Goal: Task Accomplishment & Management: Use online tool/utility

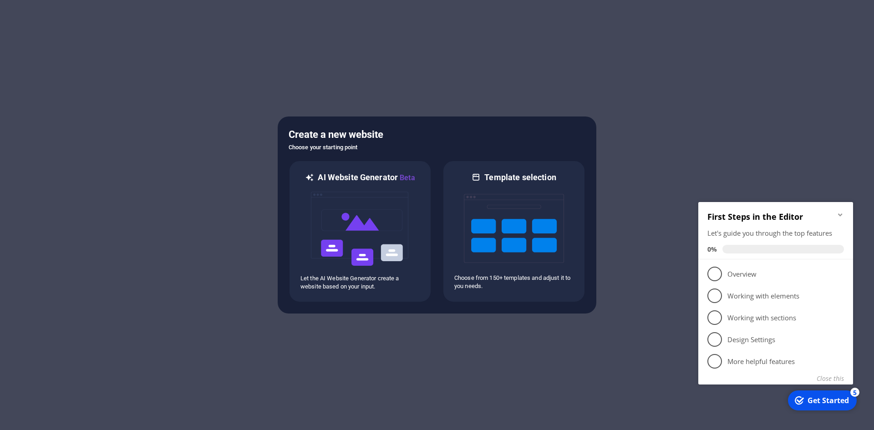
click at [838, 216] on icon "Minimize checklist" at bounding box center [839, 214] width 7 height 7
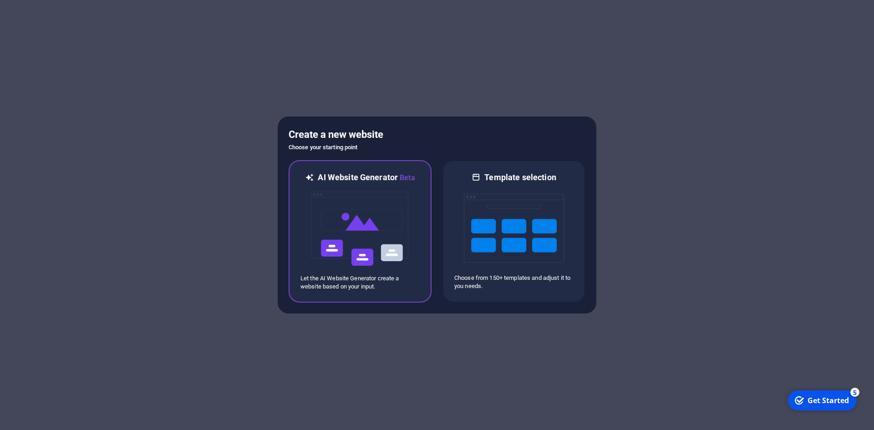
click at [393, 223] on img at bounding box center [360, 228] width 100 height 91
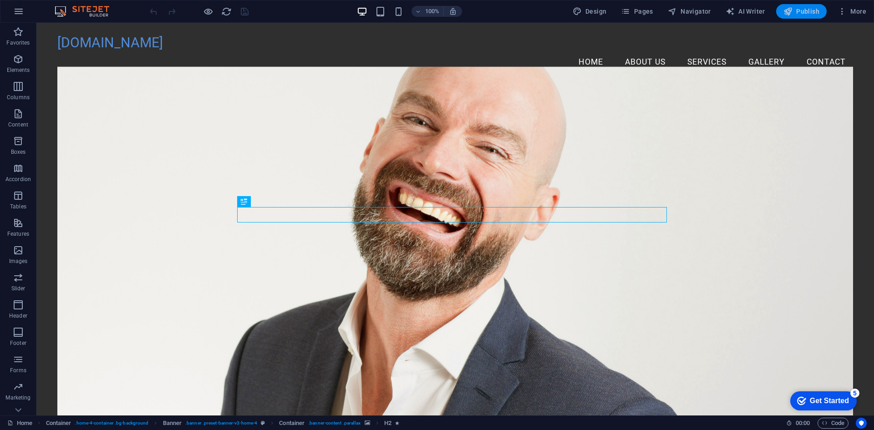
click at [233, 157] on figure at bounding box center [454, 246] width 795 height 358
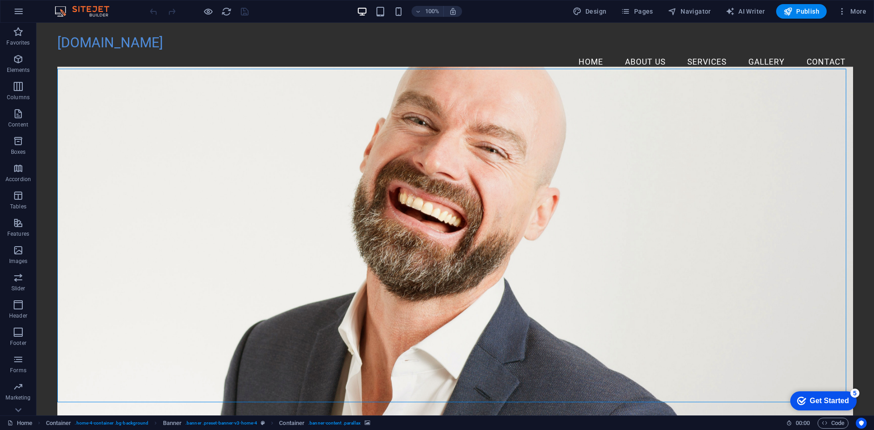
click at [147, 145] on figure at bounding box center [454, 246] width 795 height 358
click at [130, 127] on figure at bounding box center [454, 246] width 795 height 358
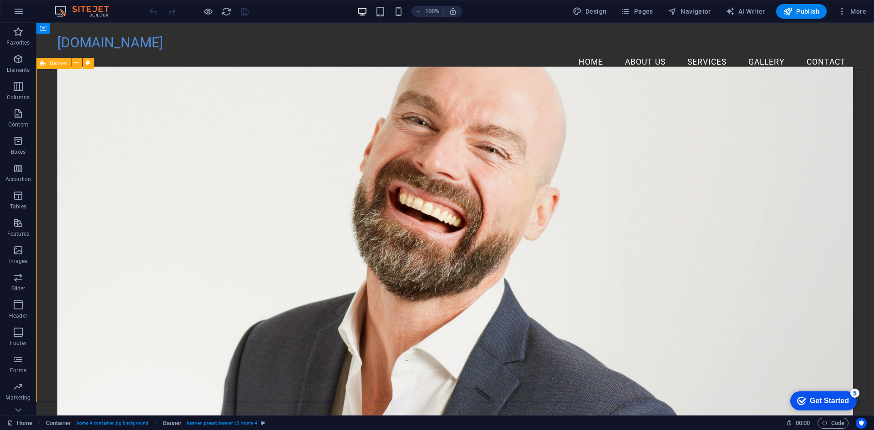
select select "vh"
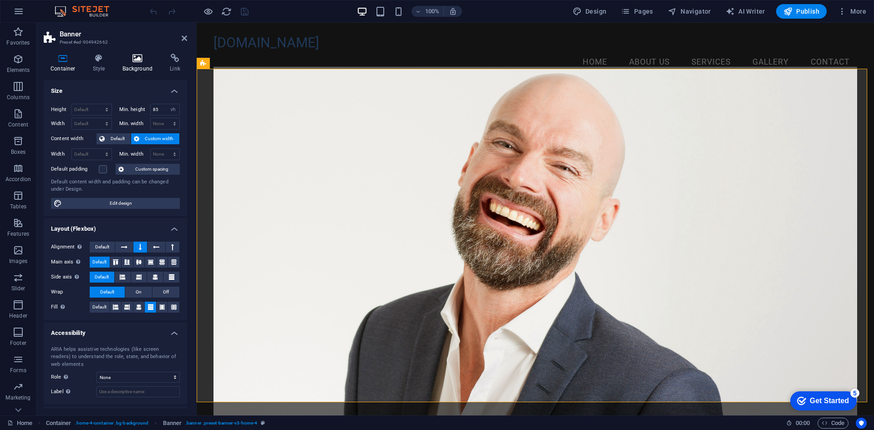
click at [132, 72] on h4 "Background" at bounding box center [140, 63] width 48 height 19
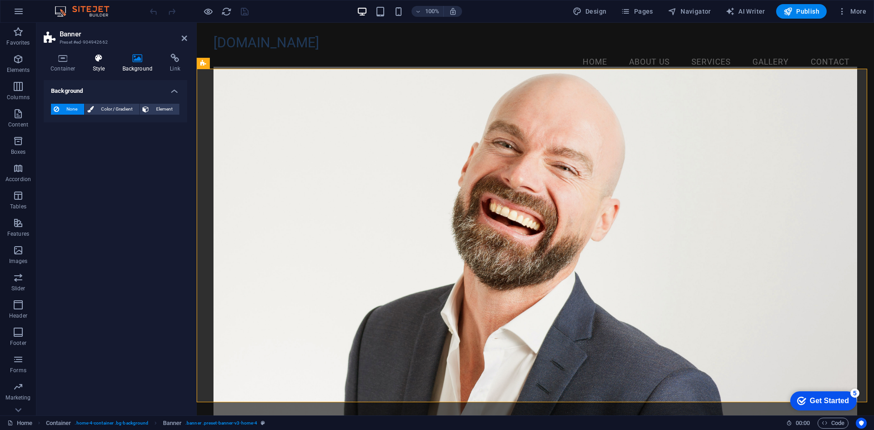
click at [97, 63] on h4 "Style" at bounding box center [101, 63] width 30 height 19
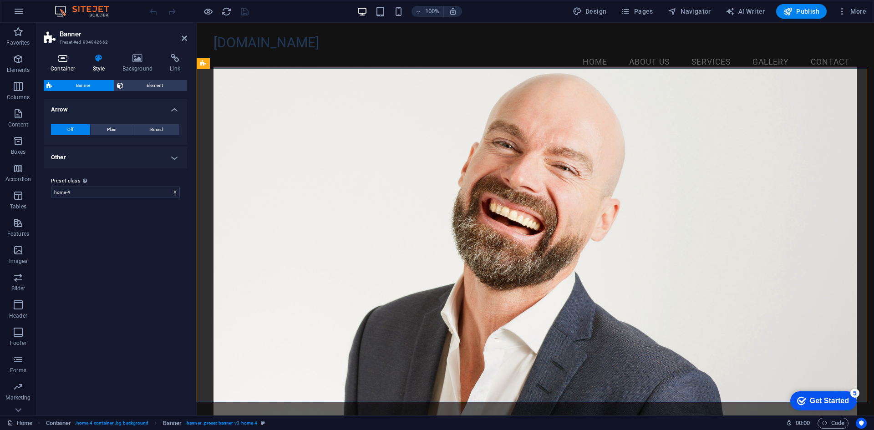
click at [69, 62] on icon at bounding box center [63, 58] width 39 height 9
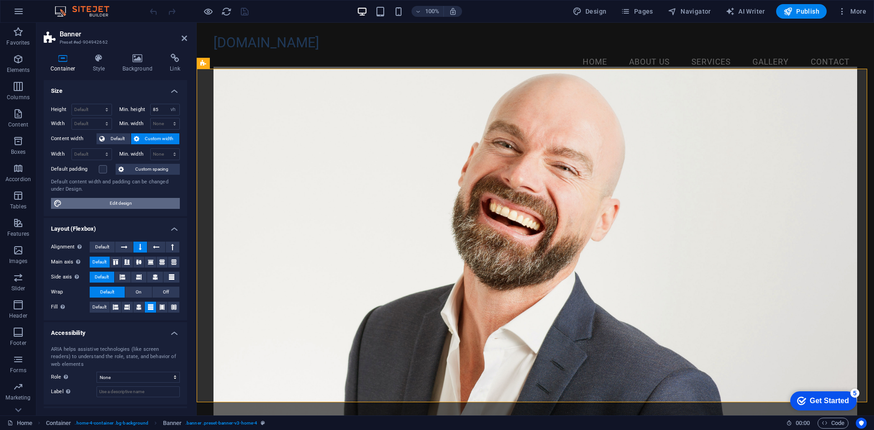
drag, startPoint x: 147, startPoint y: 206, endPoint x: 199, endPoint y: 172, distance: 62.4
click at [147, 206] on span "Edit design" at bounding box center [121, 203] width 112 height 11
select select "rem"
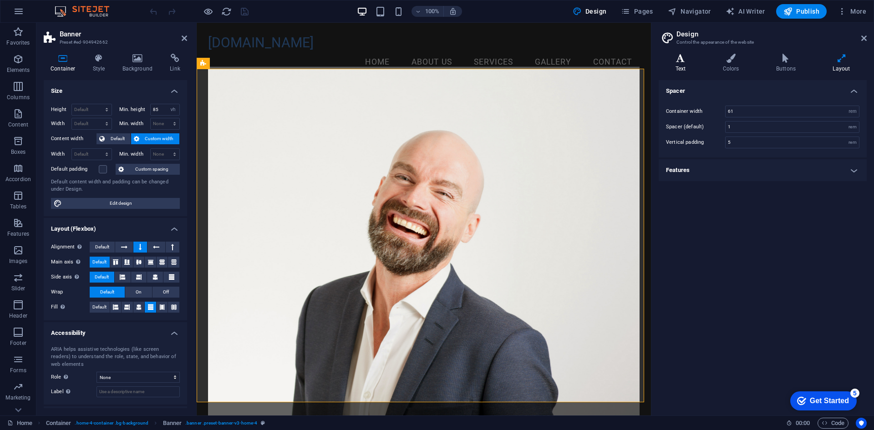
click at [689, 65] on h4 "Text" at bounding box center [681, 63] width 47 height 19
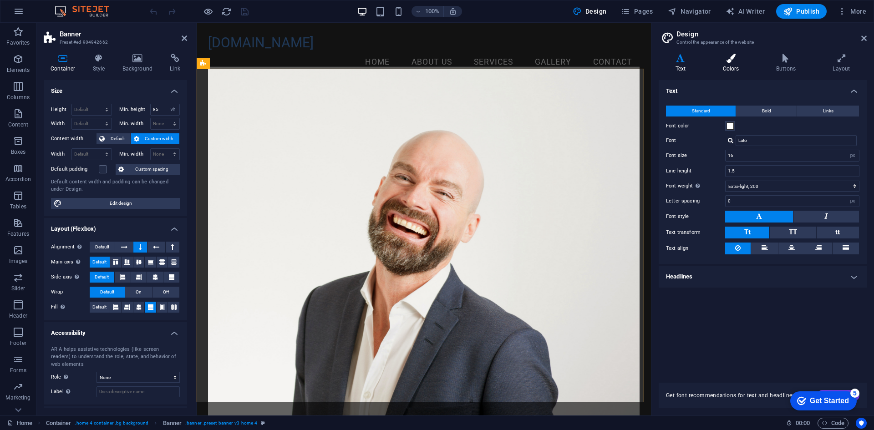
click at [726, 62] on icon at bounding box center [731, 58] width 50 height 9
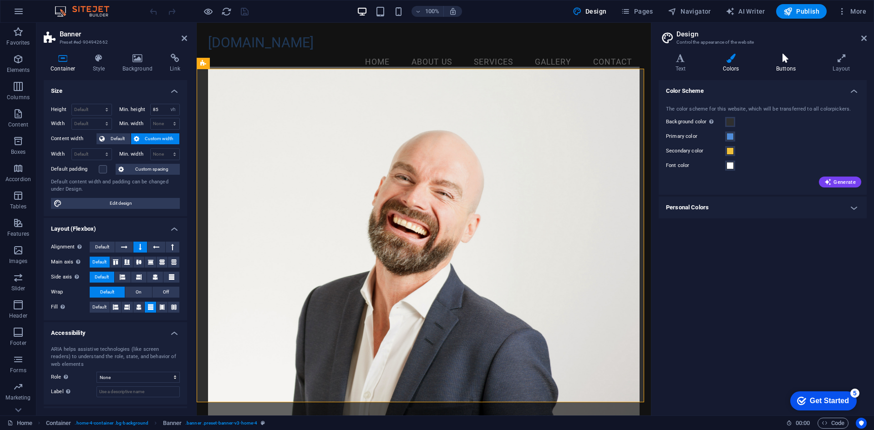
click at [785, 66] on h4 "Buttons" at bounding box center [787, 63] width 56 height 19
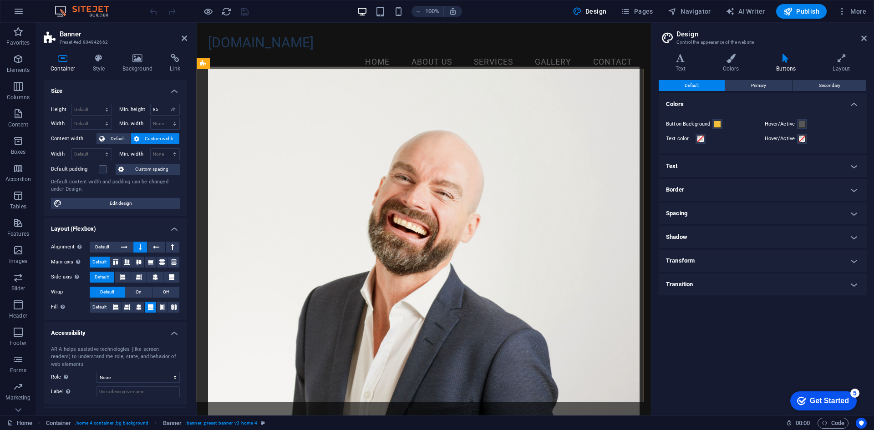
click at [771, 188] on h4 "Border" at bounding box center [762, 190] width 208 height 22
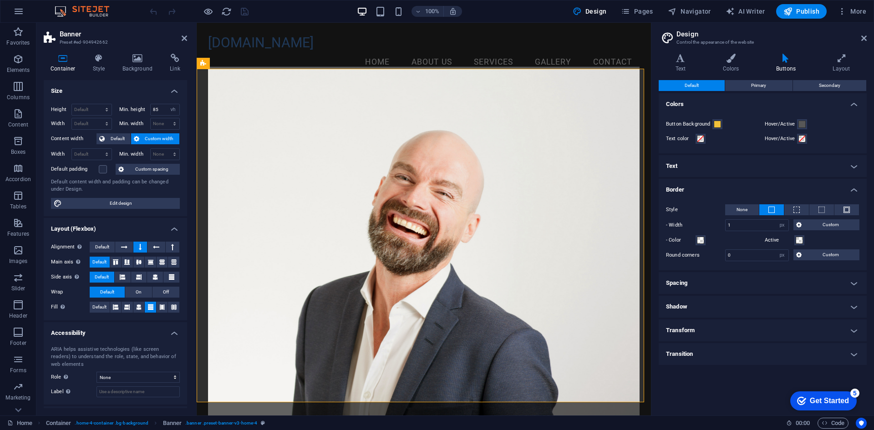
click at [773, 169] on h4 "Text" at bounding box center [762, 166] width 208 height 22
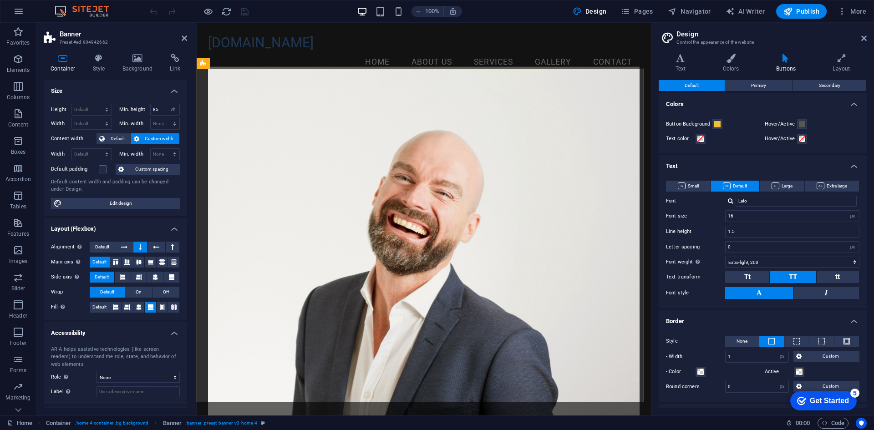
scroll to position [91, 0]
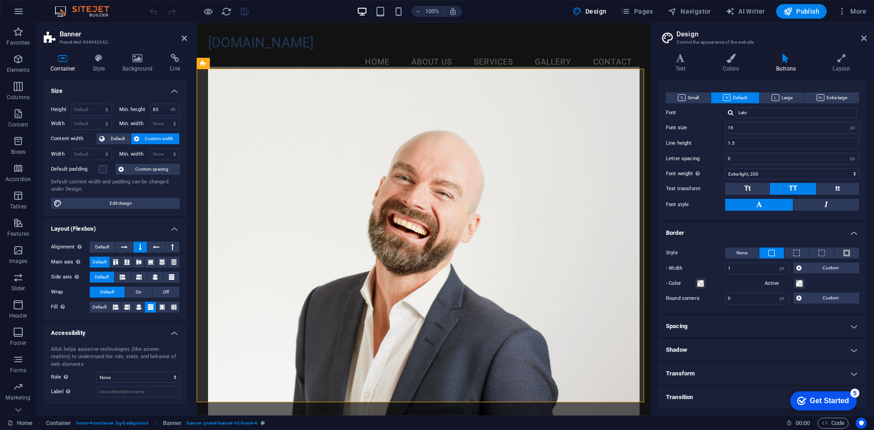
drag, startPoint x: 733, startPoint y: 329, endPoint x: 735, endPoint y: 324, distance: 5.5
click at [734, 327] on h4 "Spacing" at bounding box center [762, 326] width 208 height 22
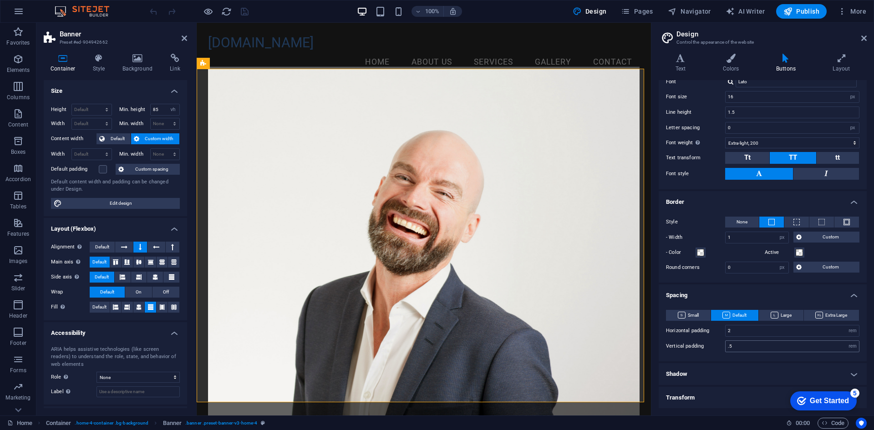
scroll to position [147, 0]
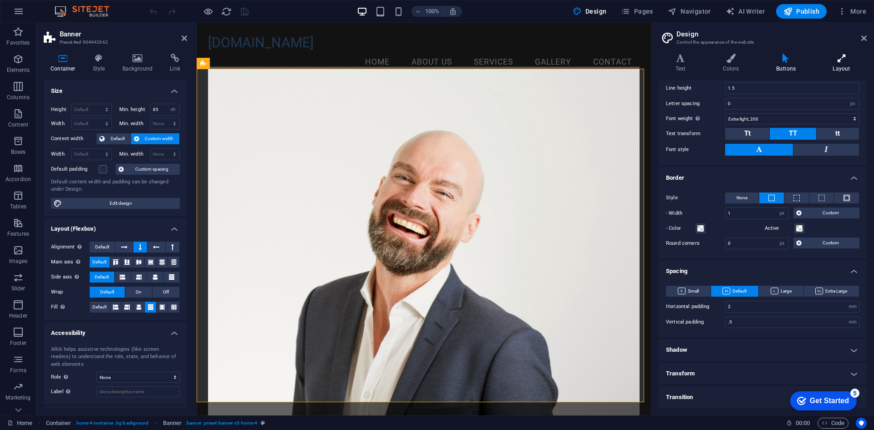
click at [839, 59] on icon at bounding box center [841, 58] width 51 height 9
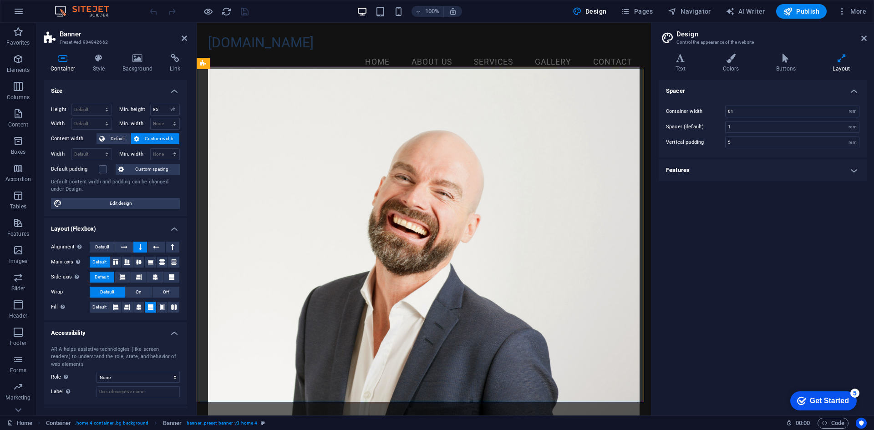
click at [794, 168] on h4 "Features" at bounding box center [762, 170] width 208 height 22
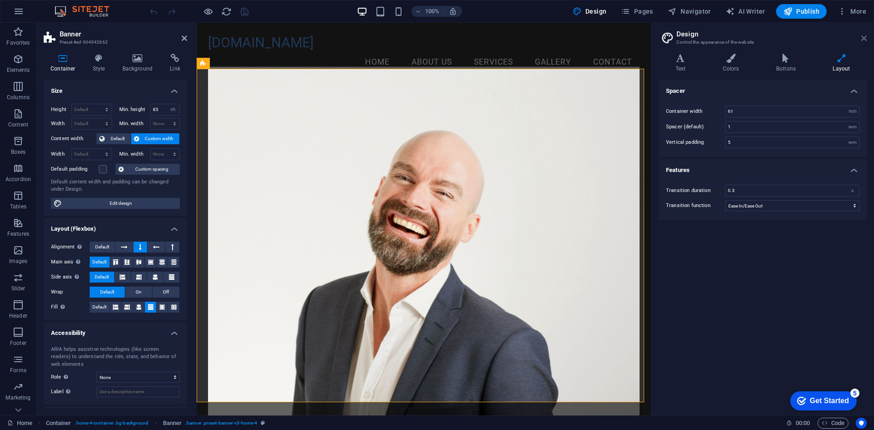
click at [865, 40] on icon at bounding box center [863, 38] width 5 height 7
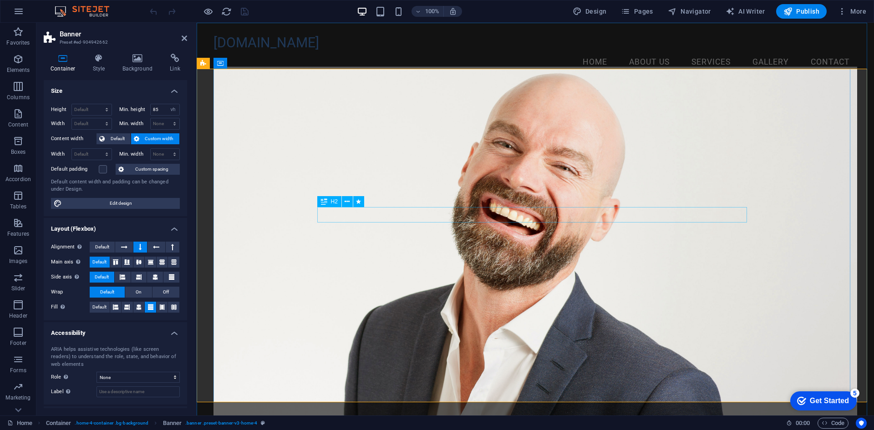
click at [670, 279] on figure at bounding box center [534, 246] width 643 height 358
click at [357, 192] on figure at bounding box center [534, 246] width 643 height 358
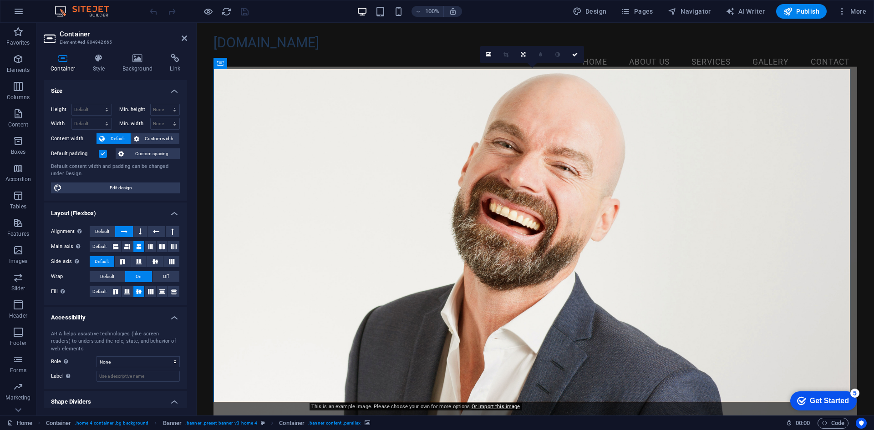
click at [349, 180] on figure at bounding box center [534, 246] width 643 height 358
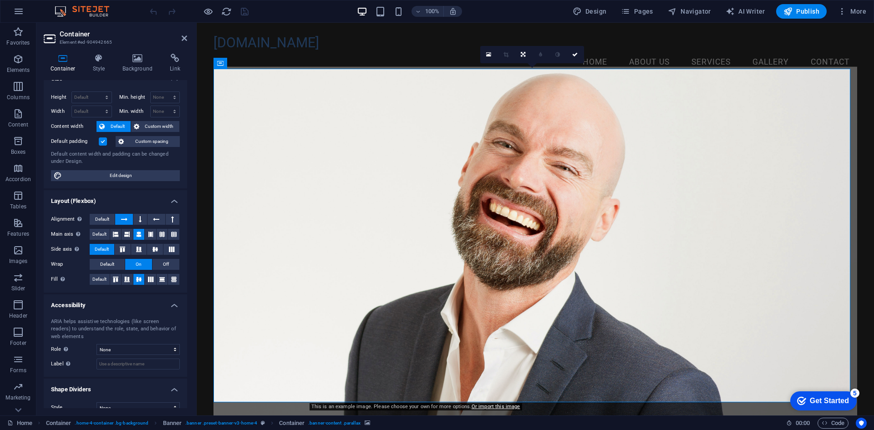
scroll to position [28, 0]
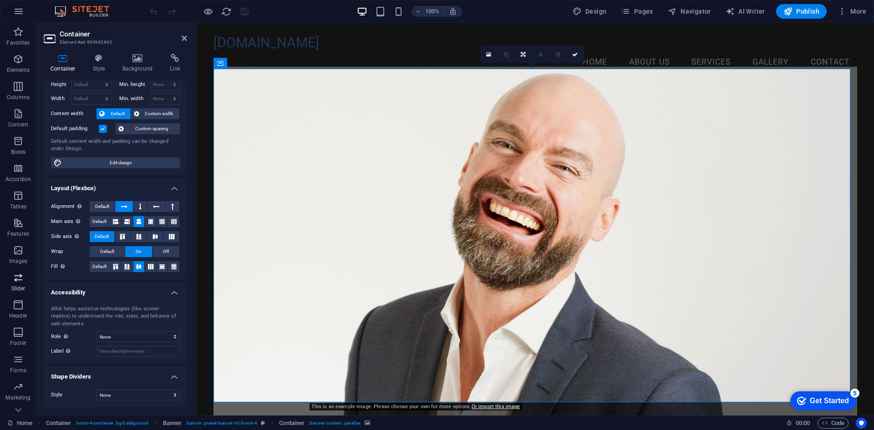
click at [21, 283] on span "Slider" at bounding box center [18, 283] width 36 height 22
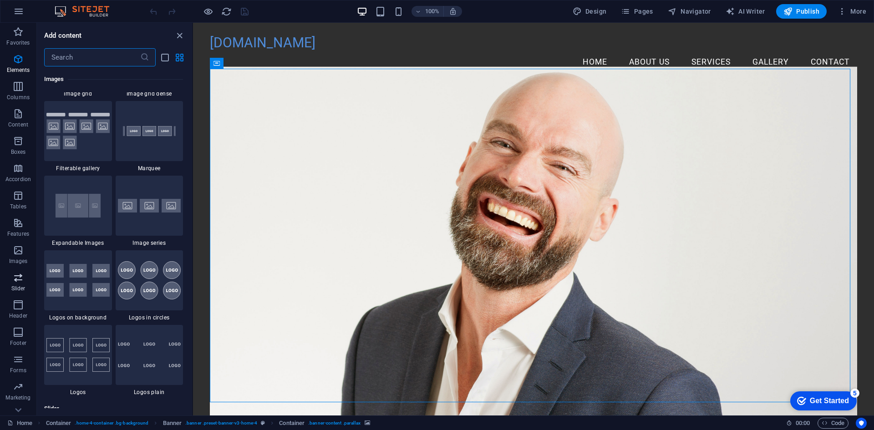
scroll to position [5158, 0]
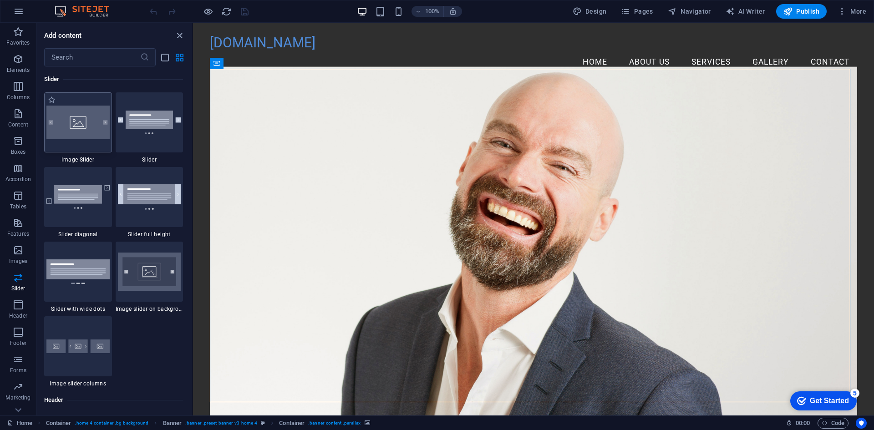
click at [84, 133] on img at bounding box center [77, 123] width 63 height 34
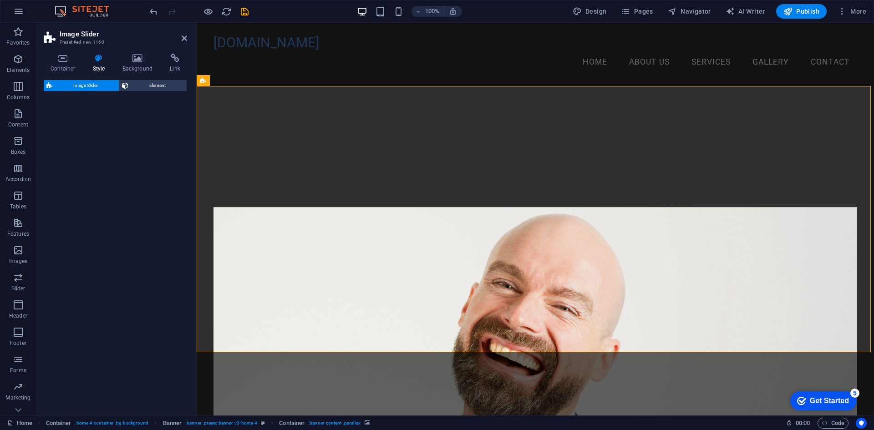
click at [142, 142] on div "Image Slider Element" at bounding box center [115, 244] width 143 height 328
select select "rem"
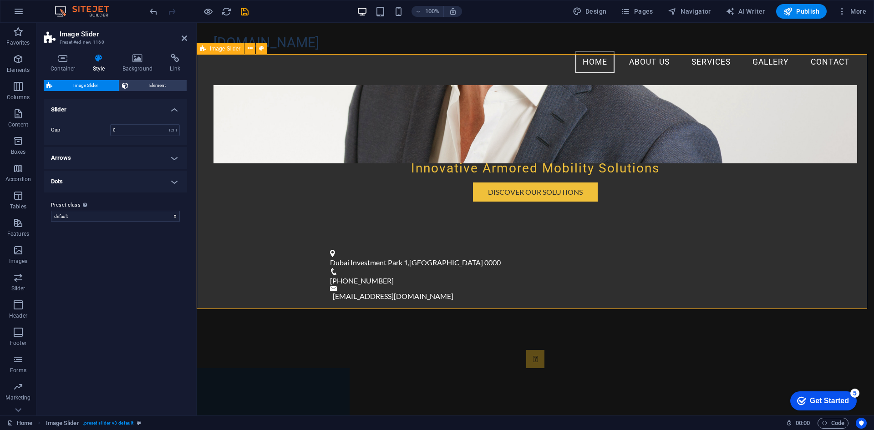
scroll to position [123, 0]
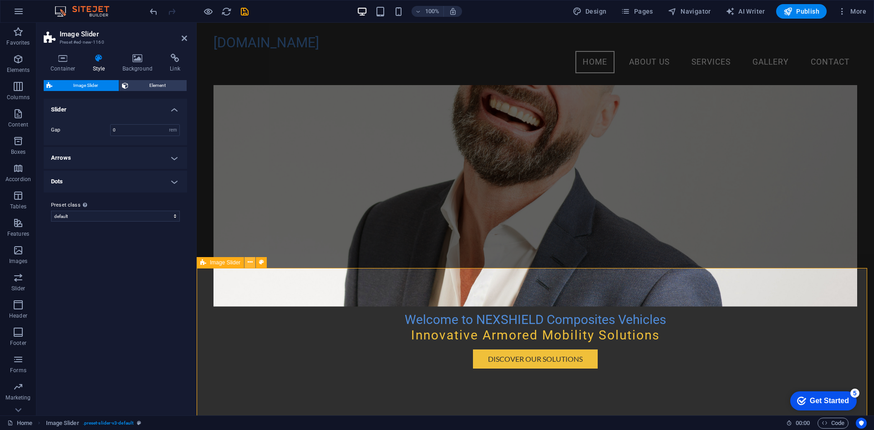
click at [253, 265] on button at bounding box center [249, 262] width 11 height 11
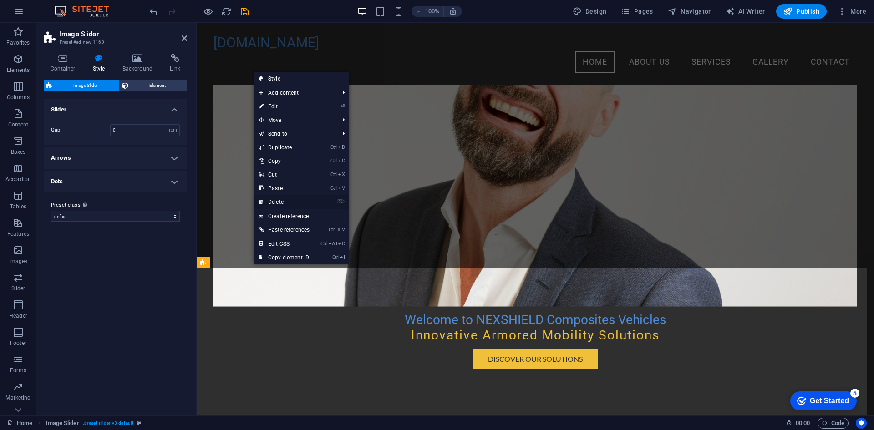
click at [293, 203] on link "⌦ Delete" at bounding box center [283, 202] width 61 height 14
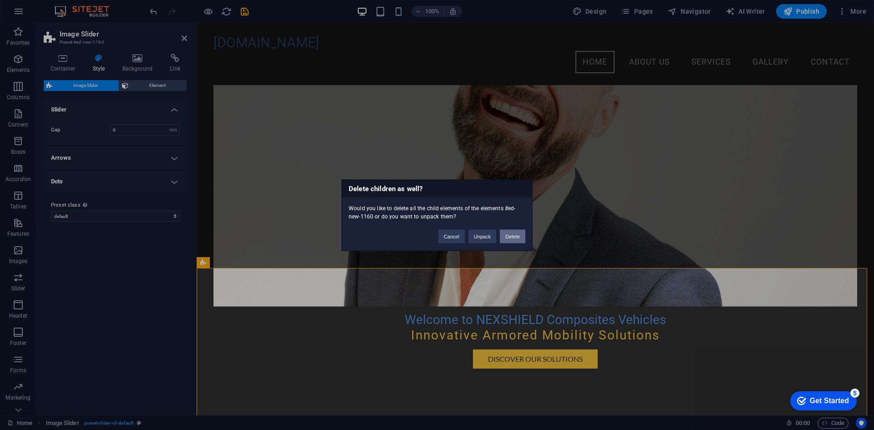
click at [506, 237] on button "Delete" at bounding box center [512, 236] width 25 height 14
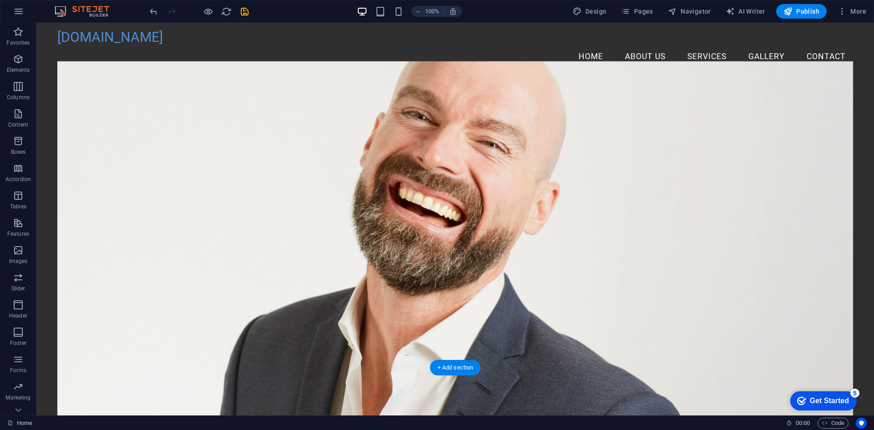
scroll to position [0, 0]
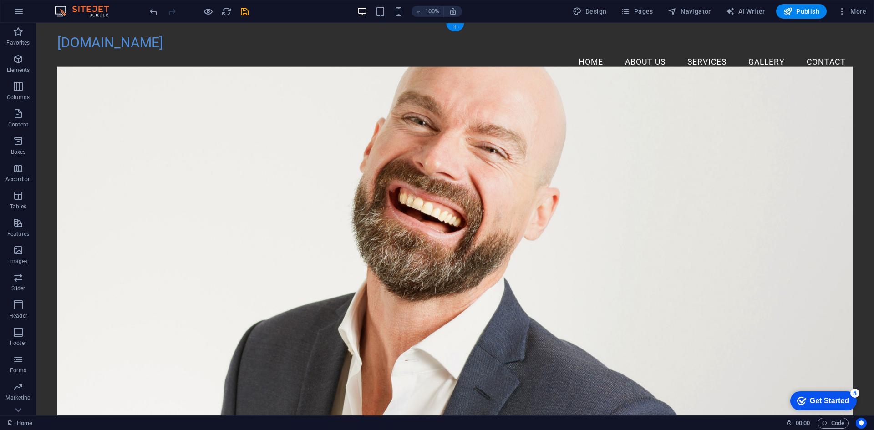
click at [185, 222] on figure at bounding box center [454, 246] width 795 height 358
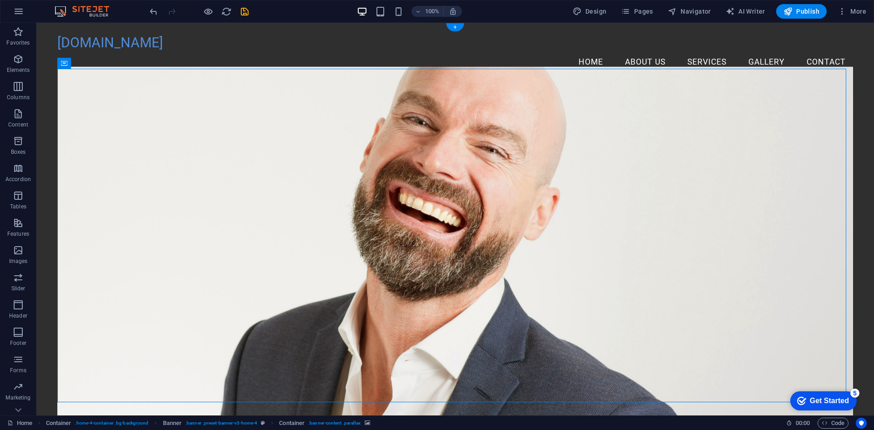
click at [120, 161] on figure at bounding box center [454, 246] width 795 height 358
click at [120, 160] on figure at bounding box center [454, 246] width 795 height 358
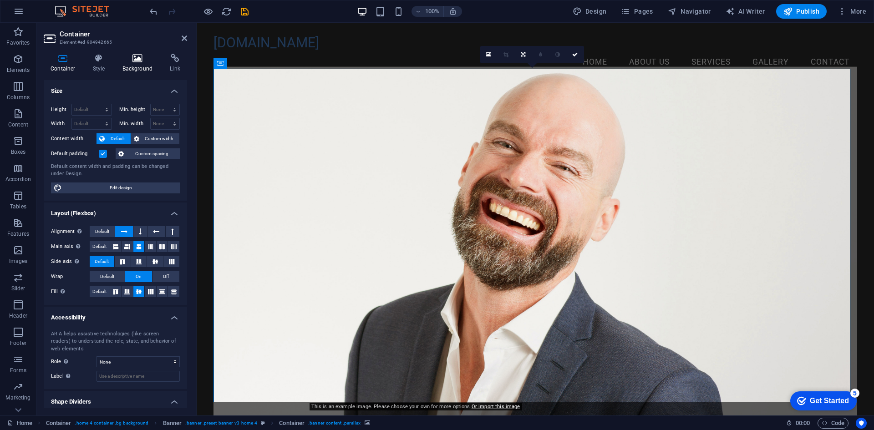
click at [136, 59] on icon at bounding box center [138, 58] width 44 height 9
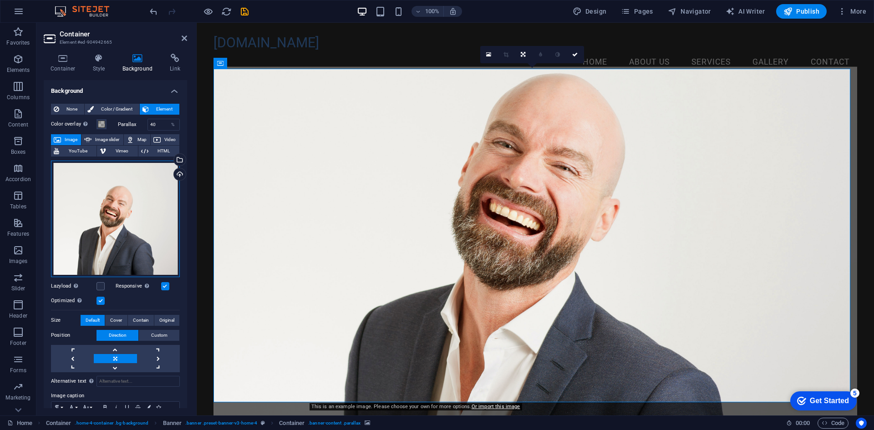
click at [118, 187] on div "Drag files here, click to choose files or select files from Files or our free s…" at bounding box center [115, 219] width 129 height 116
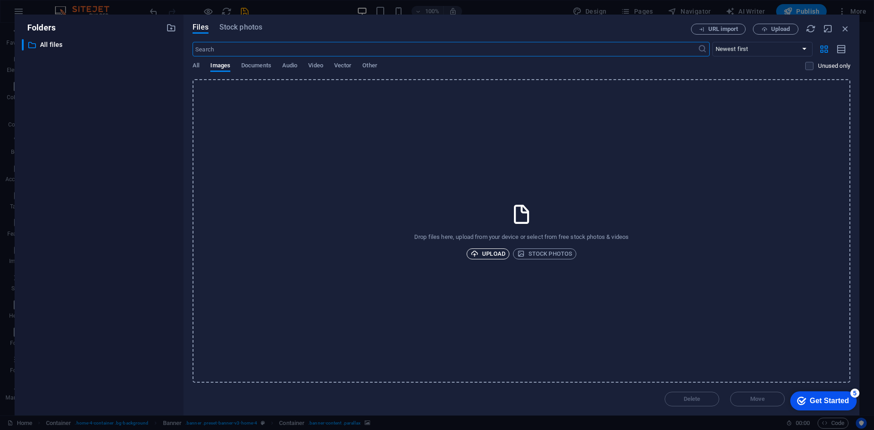
click at [496, 253] on span "Upload" at bounding box center [487, 253] width 35 height 11
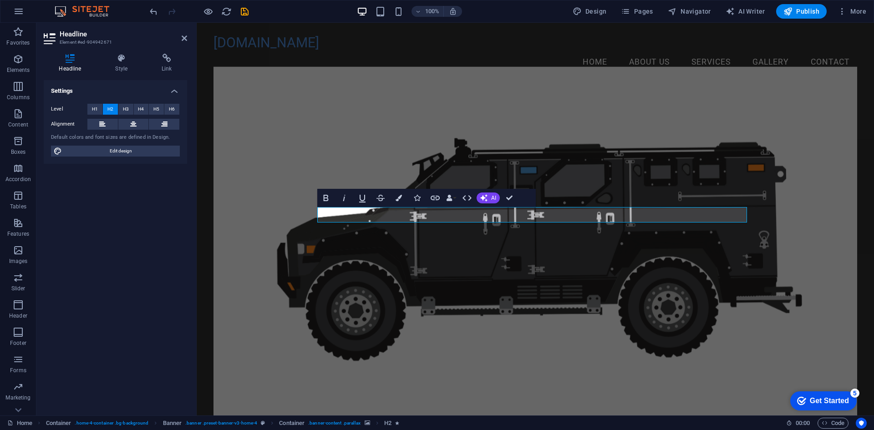
click at [587, 301] on figure at bounding box center [534, 246] width 643 height 358
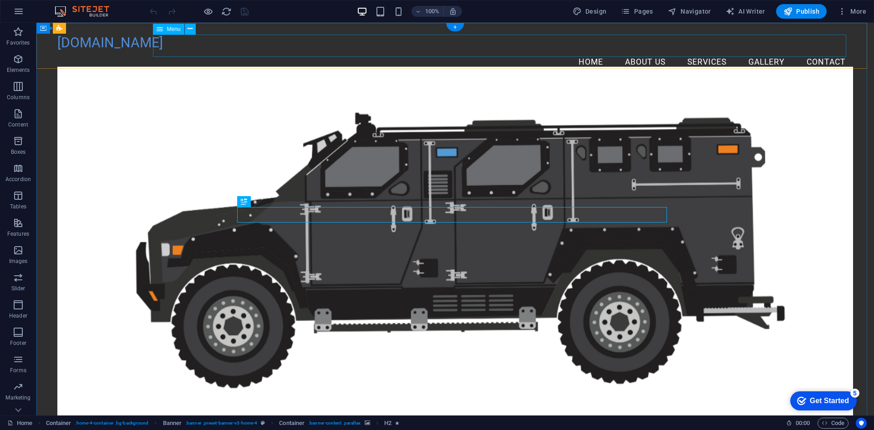
click at [757, 51] on nav "Home About Us Services Gallery Contact" at bounding box center [454, 62] width 795 height 23
select select
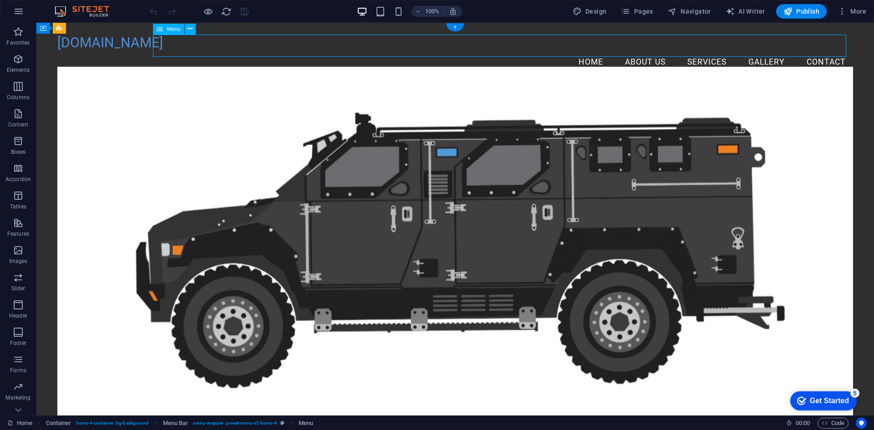
select select
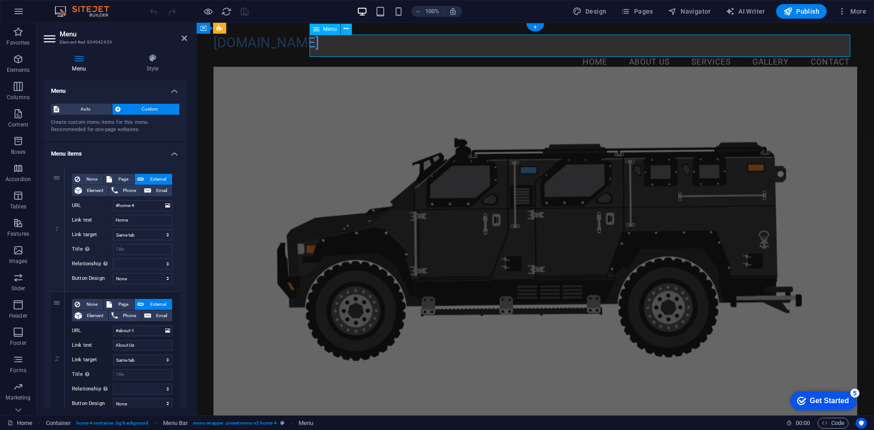
click at [755, 51] on nav "Home About Us Services Gallery Contact" at bounding box center [534, 62] width 643 height 23
click at [526, 170] on figure at bounding box center [534, 246] width 643 height 358
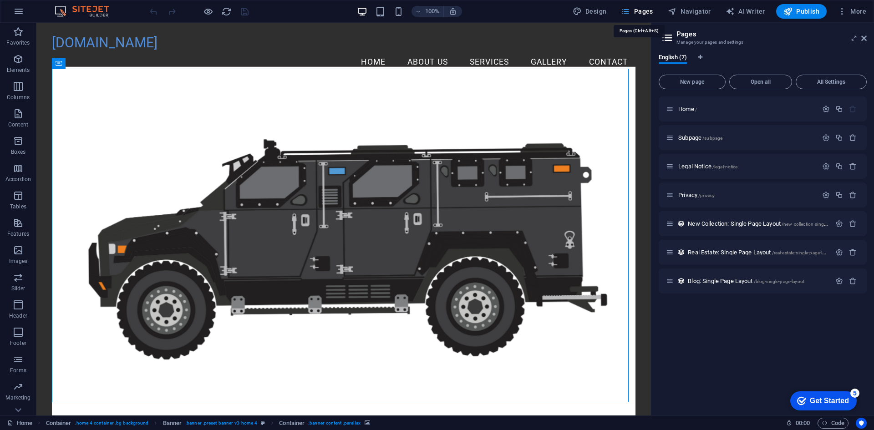
select select "px"
select select "200"
select select "px"
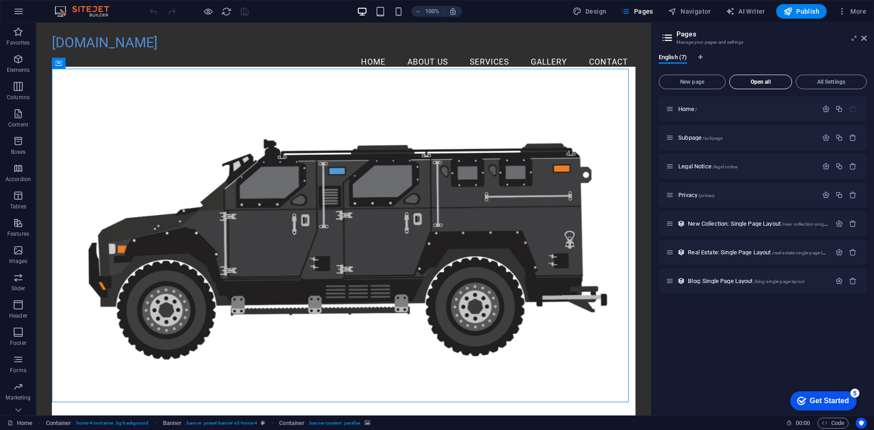
click at [766, 81] on span "Open all" at bounding box center [760, 81] width 55 height 5
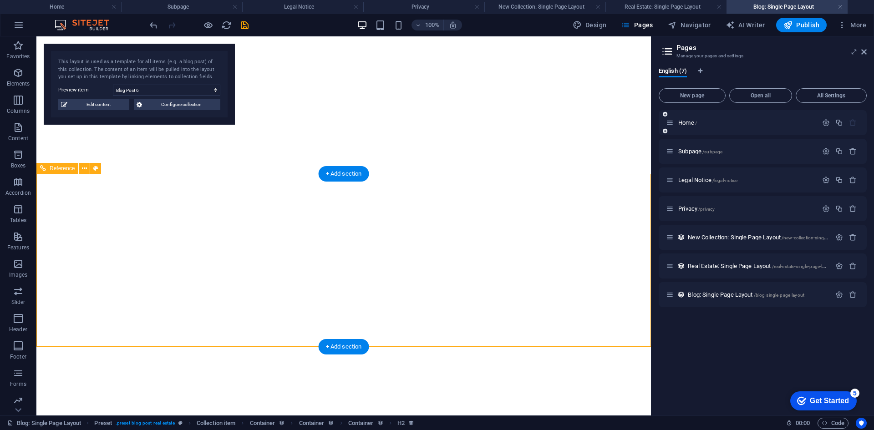
select select "68b942d835f93f95360018ce"
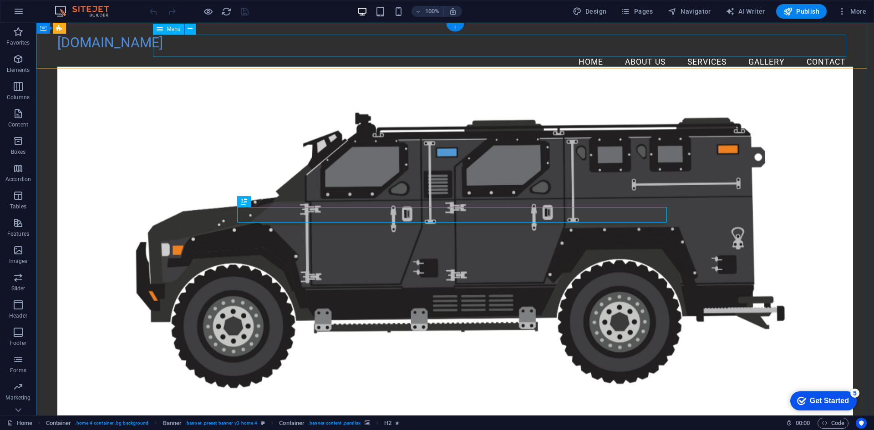
click at [759, 51] on nav "Home About Us Services Gallery Contact" at bounding box center [454, 62] width 795 height 23
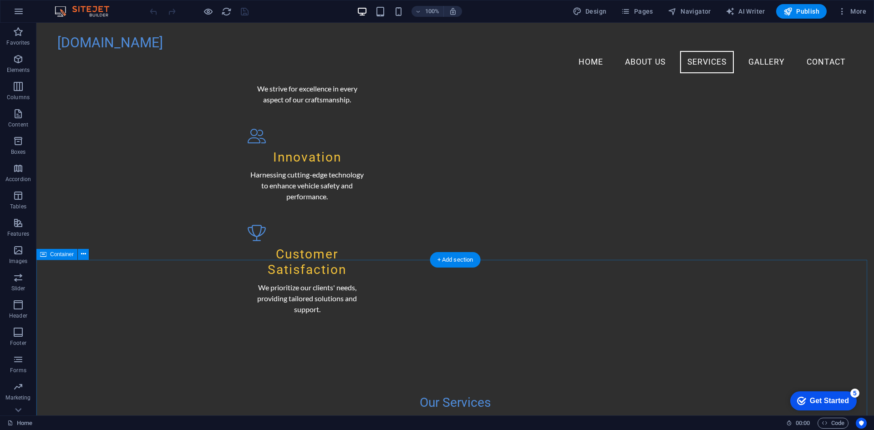
scroll to position [1046, 0]
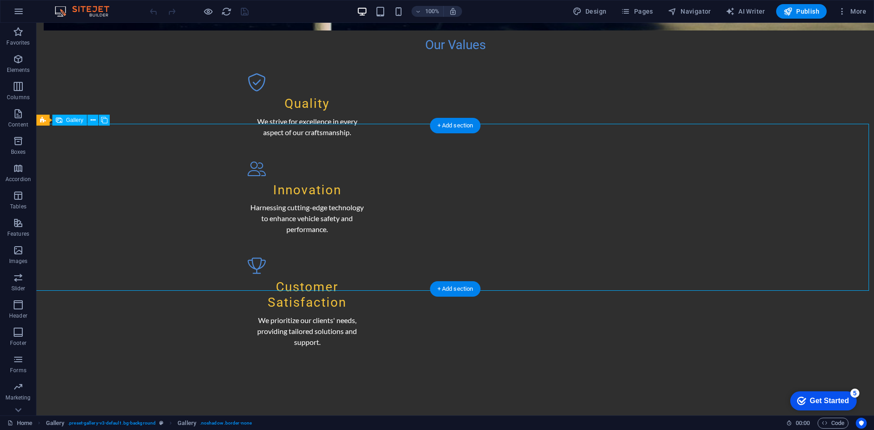
select select "px"
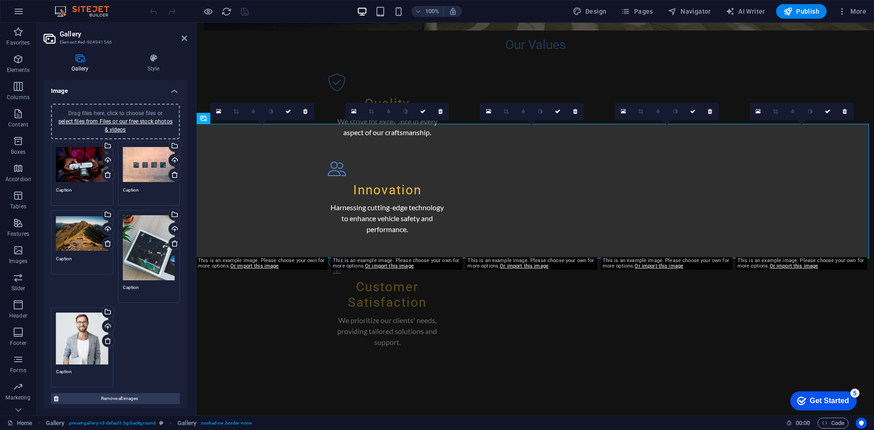
scroll to position [1092, 0]
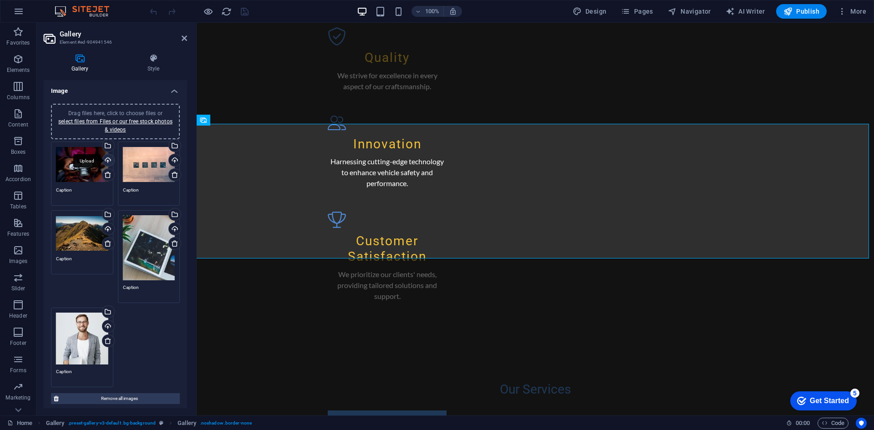
click at [108, 161] on div "Upload" at bounding box center [108, 161] width 14 height 14
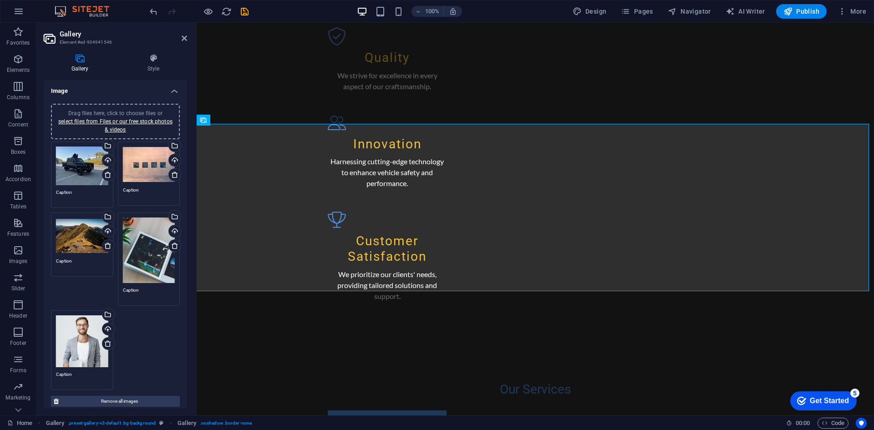
click at [158, 183] on div "Drag files here, click to choose files or select files from Files or our free s…" at bounding box center [149, 165] width 52 height 36
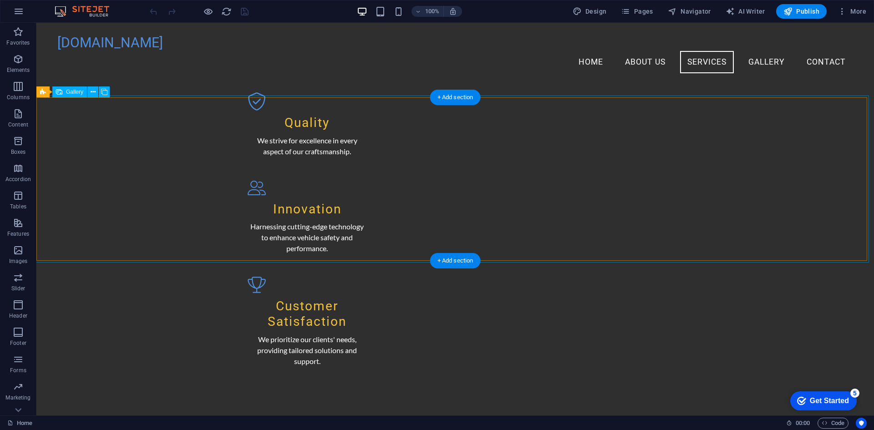
scroll to position [999, 0]
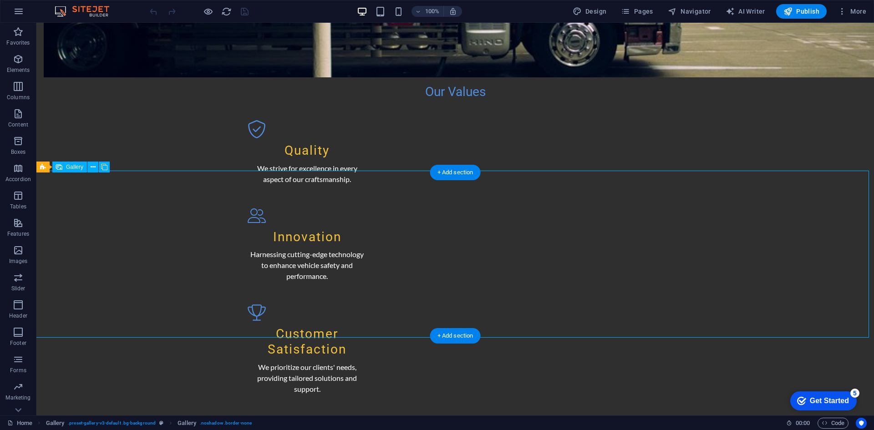
select select "px"
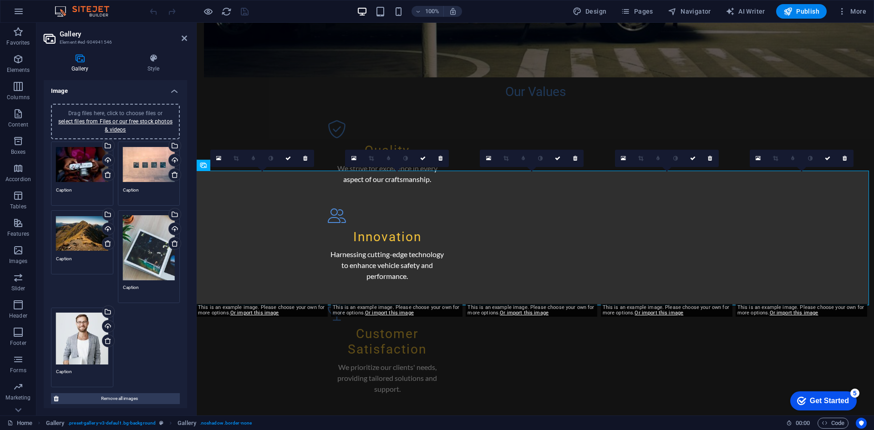
scroll to position [1045, 0]
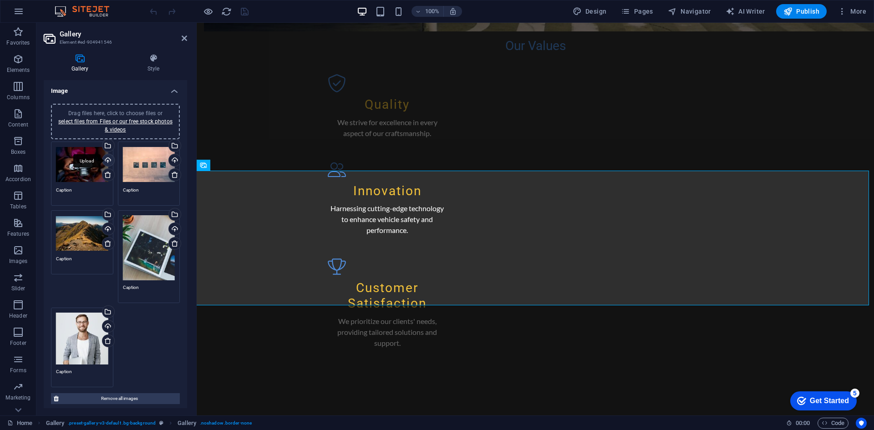
click at [107, 163] on div "Upload" at bounding box center [108, 161] width 14 height 14
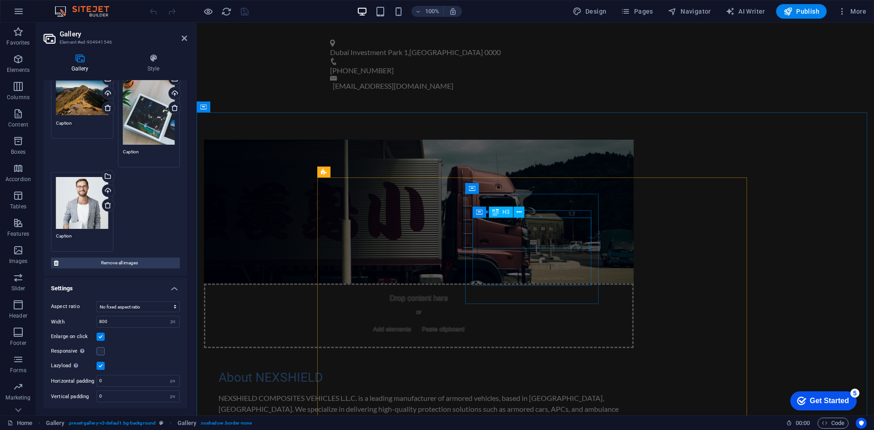
scroll to position [817, 0]
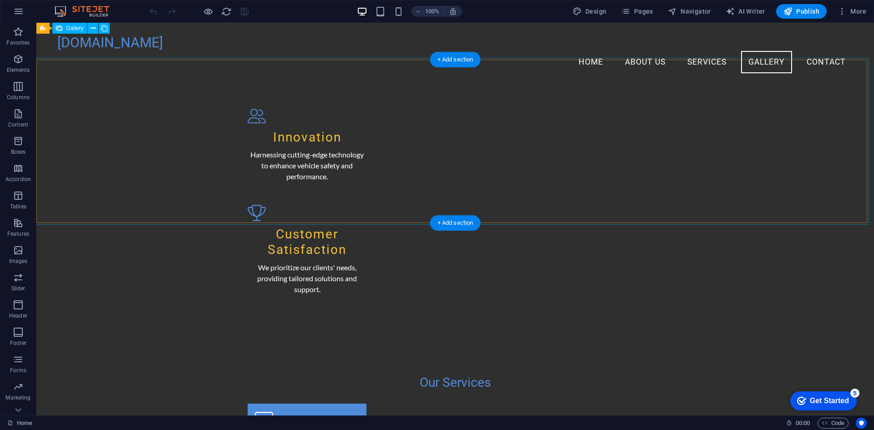
scroll to position [1068, 0]
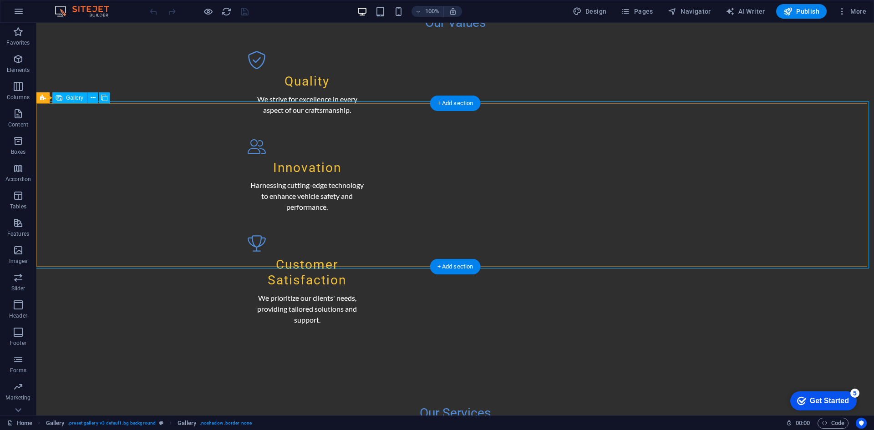
select select "px"
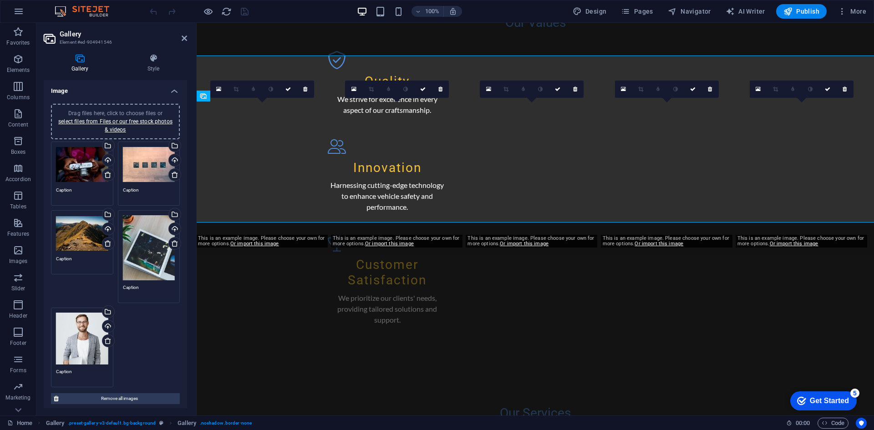
scroll to position [1114, 0]
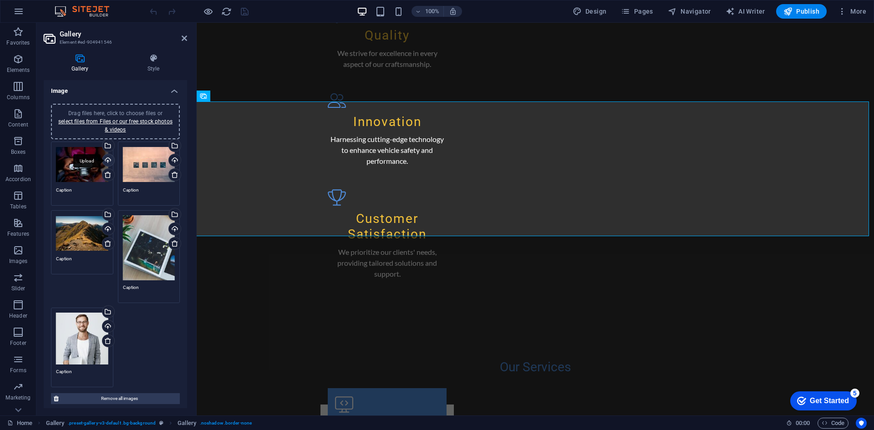
click at [107, 163] on div "Upload" at bounding box center [108, 161] width 14 height 14
click at [170, 161] on div "Upload" at bounding box center [174, 161] width 14 height 14
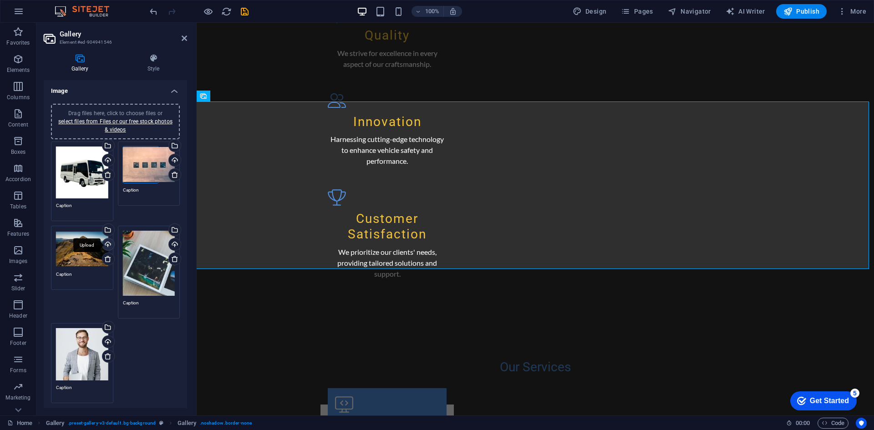
click at [107, 238] on div "Upload" at bounding box center [108, 245] width 14 height 14
click at [171, 244] on div "Upload" at bounding box center [174, 245] width 14 height 14
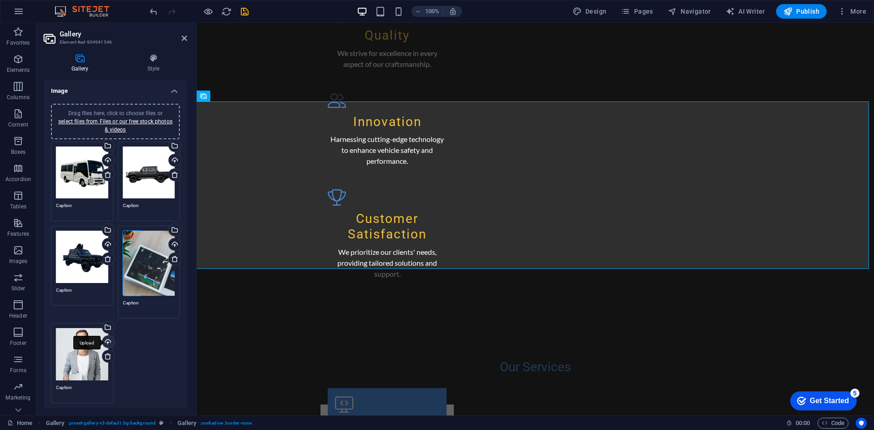
click at [105, 339] on div "Upload" at bounding box center [108, 343] width 14 height 14
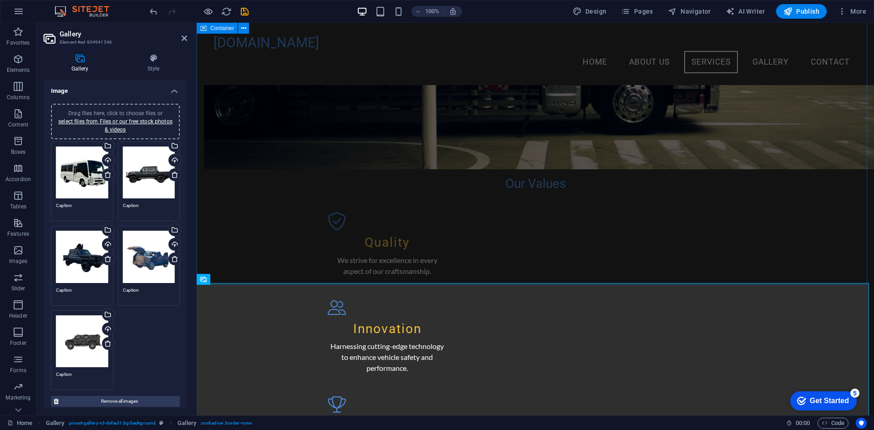
scroll to position [886, 0]
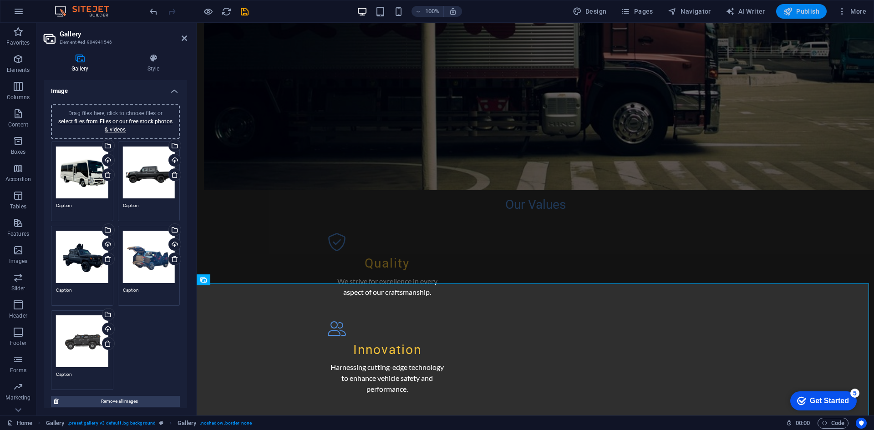
scroll to position [932, 0]
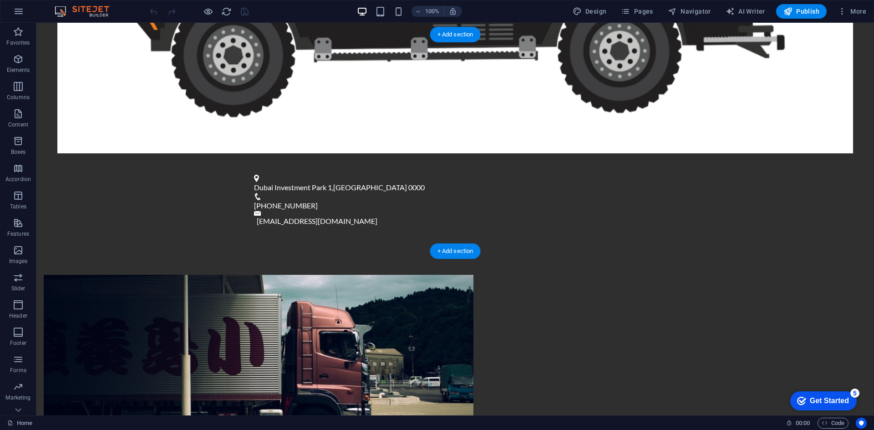
scroll to position [409, 0]
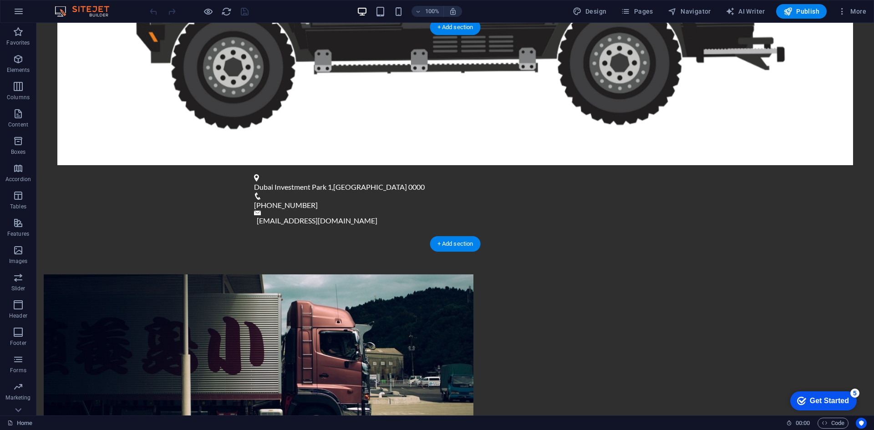
click at [319, 274] on figure at bounding box center [258, 346] width 429 height 144
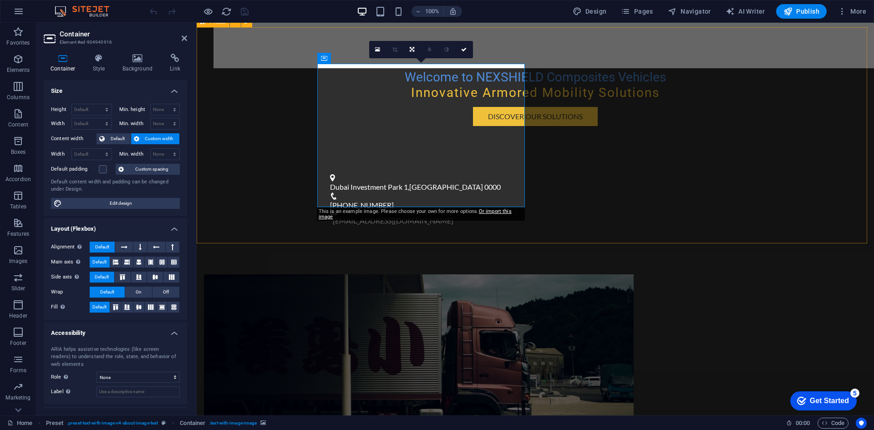
click at [409, 274] on figure at bounding box center [418, 346] width 429 height 144
click at [402, 274] on figure at bounding box center [418, 346] width 429 height 144
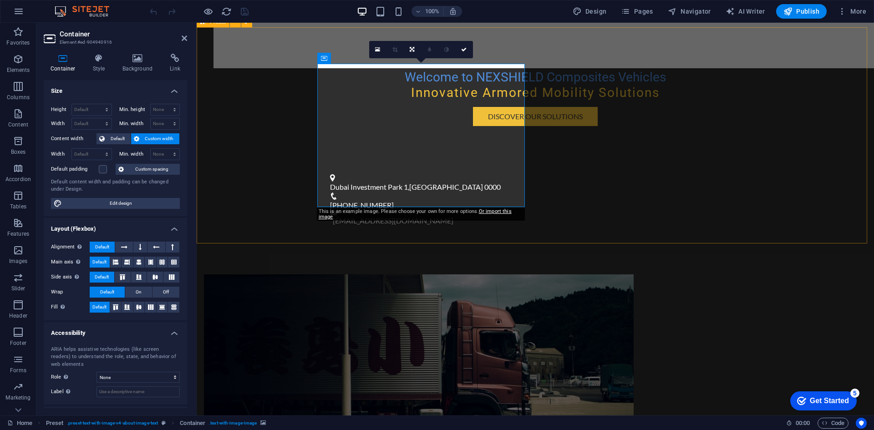
click at [402, 274] on figure at bounding box center [418, 346] width 429 height 144
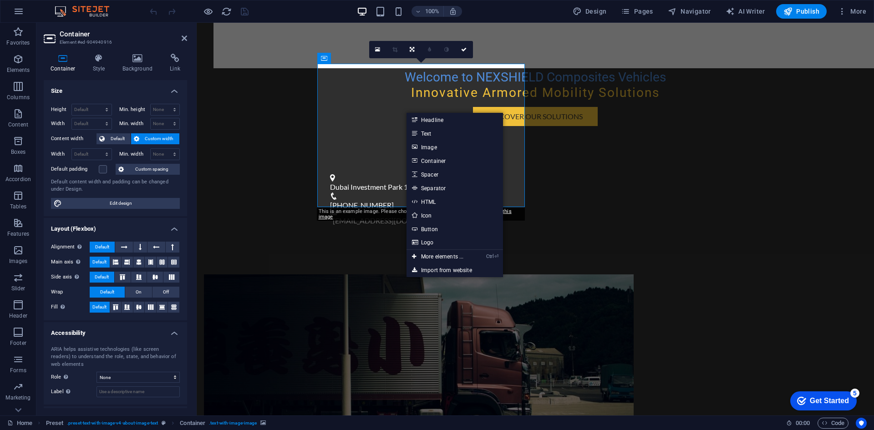
click at [384, 274] on figure at bounding box center [418, 346] width 429 height 144
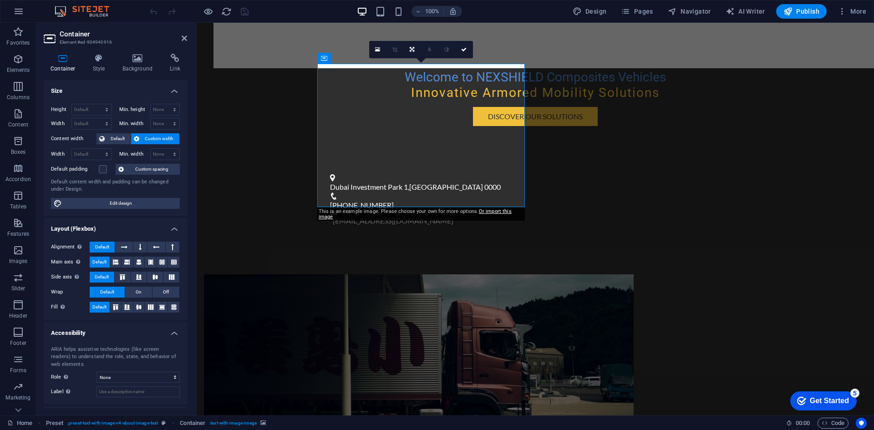
click at [371, 274] on figure at bounding box center [418, 346] width 429 height 144
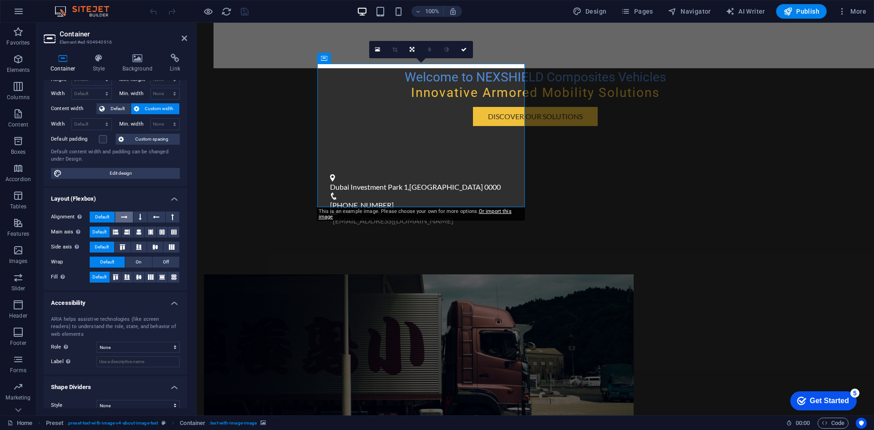
scroll to position [44, 0]
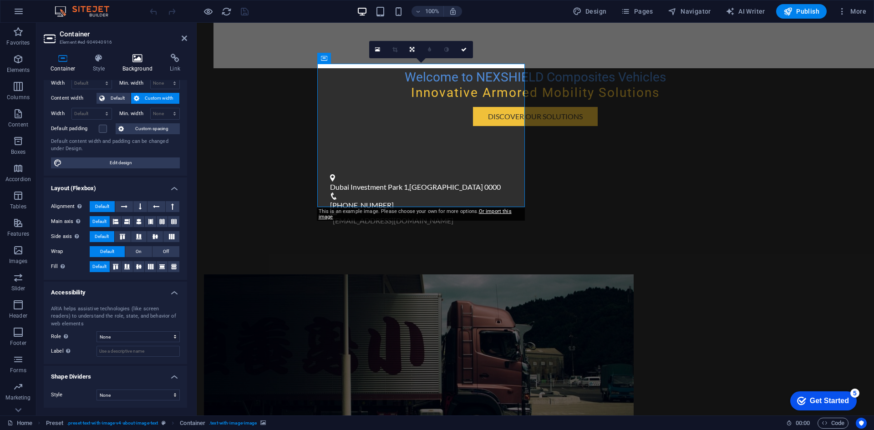
click at [138, 61] on icon at bounding box center [138, 58] width 44 height 9
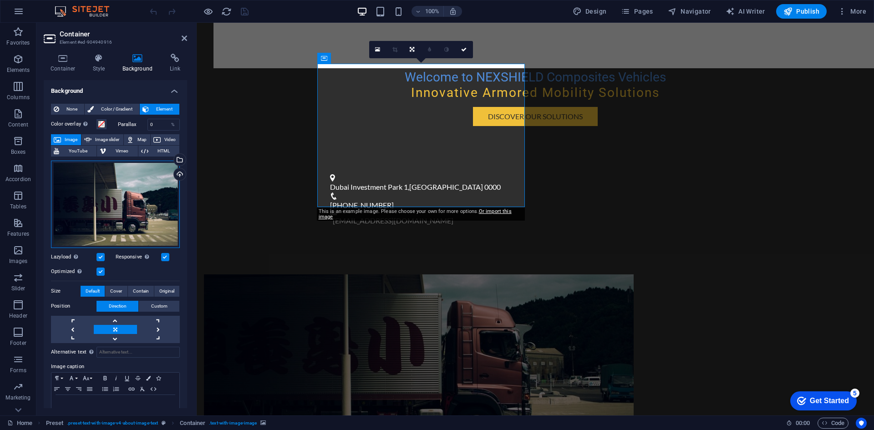
click at [106, 212] on div "Drag files here, click to choose files or select files from Files or our free s…" at bounding box center [115, 204] width 129 height 87
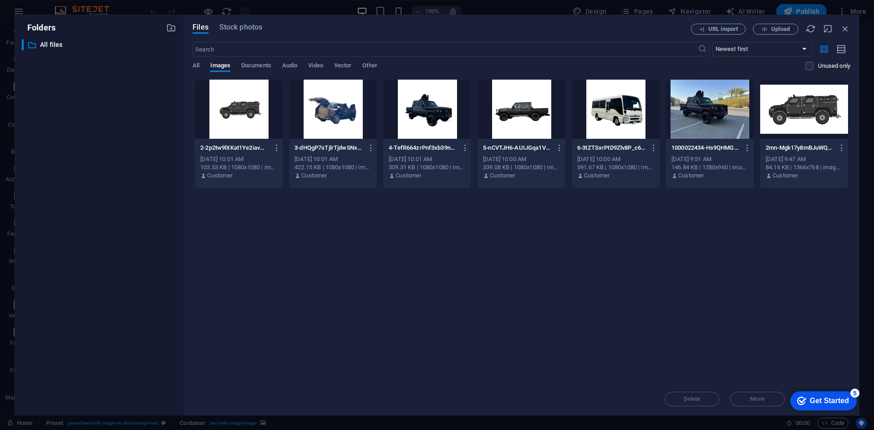
click at [802, 115] on div at bounding box center [804, 109] width 88 height 59
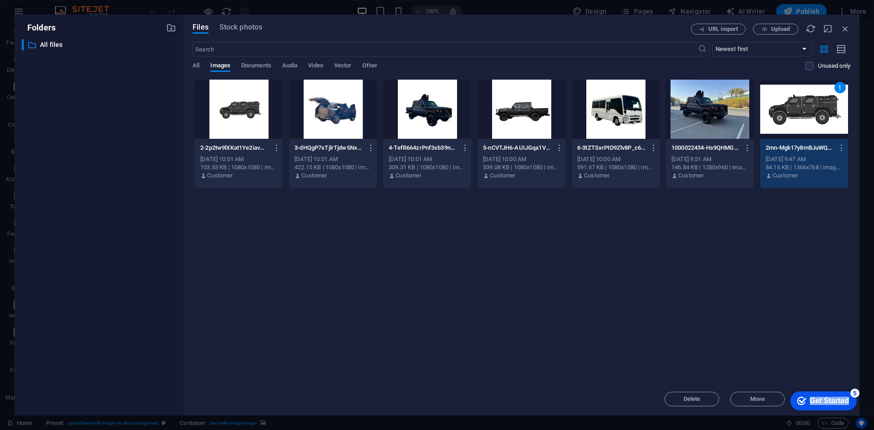
drag, startPoint x: 836, startPoint y: 392, endPoint x: 850, endPoint y: 329, distance: 63.9
click at [850, 387] on html "checkmark Get Started 5 First Steps in the Editor Let's guide you through the t…" at bounding box center [821, 400] width 77 height 27
drag, startPoint x: 719, startPoint y: 324, endPoint x: 146, endPoint y: 147, distance: 600.0
click at [717, 323] on div "Drop files here to upload them instantly 2-2p2tw9lXKat1Ye2iavMCgw.png 2-2p2tw9l…" at bounding box center [520, 230] width 657 height 303
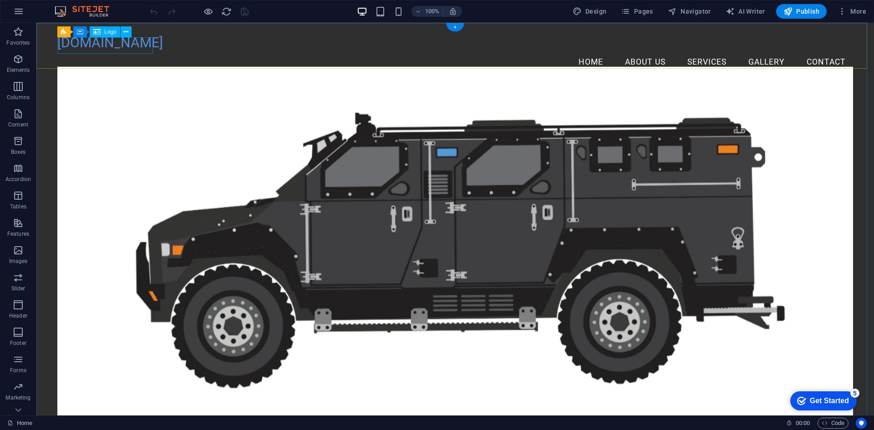
click at [121, 45] on div "[DOMAIN_NAME]" at bounding box center [454, 43] width 795 height 16
select select "px"
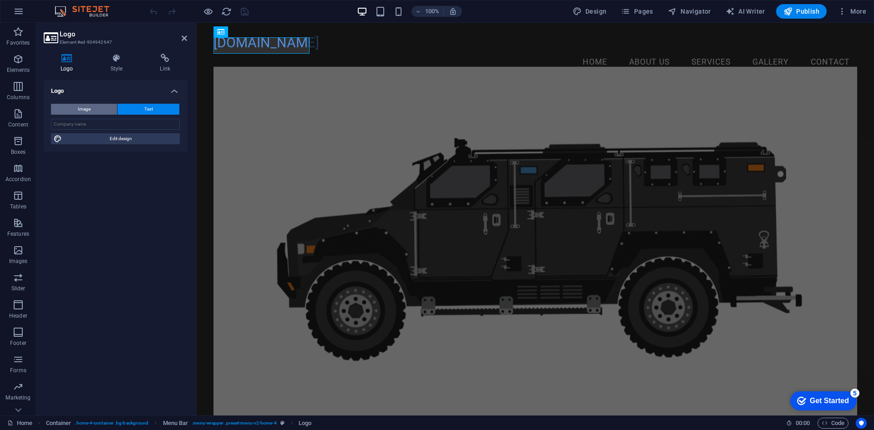
click at [106, 107] on button "Image" at bounding box center [84, 109] width 66 height 11
select select "DISABLED_OPTION_VALUE"
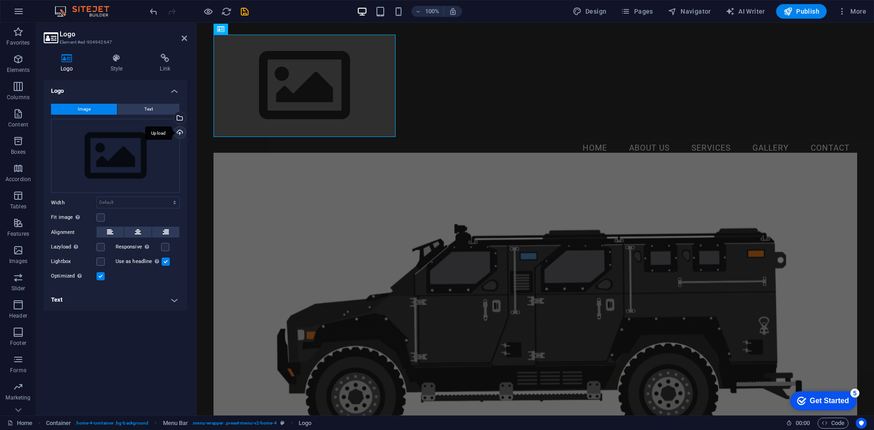
click at [181, 134] on div "Upload" at bounding box center [179, 133] width 14 height 14
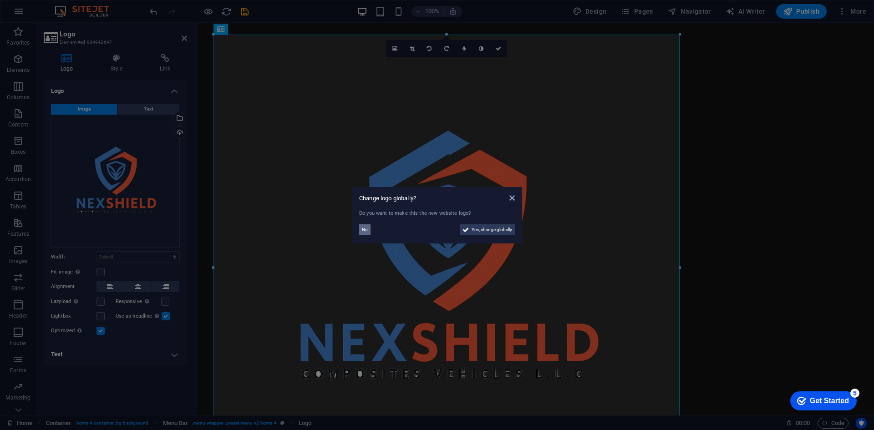
click at [366, 226] on span "No" at bounding box center [365, 229] width 6 height 11
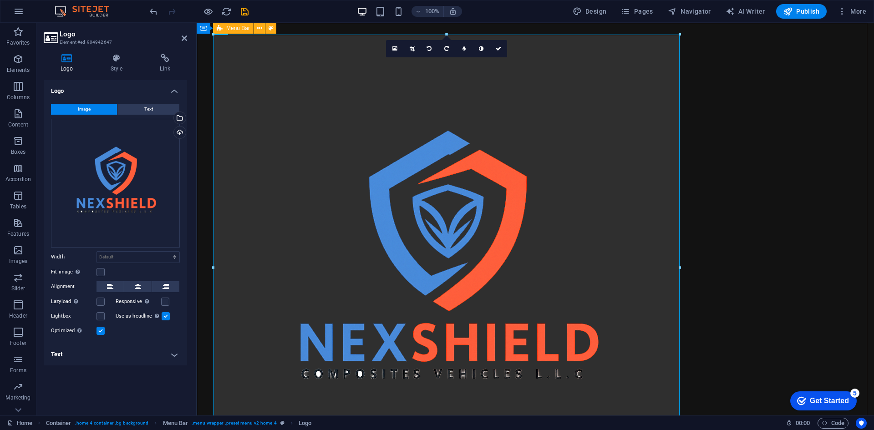
click at [201, 103] on div "Menu Home About Us Services Gallery Contact" at bounding box center [535, 279] width 677 height 512
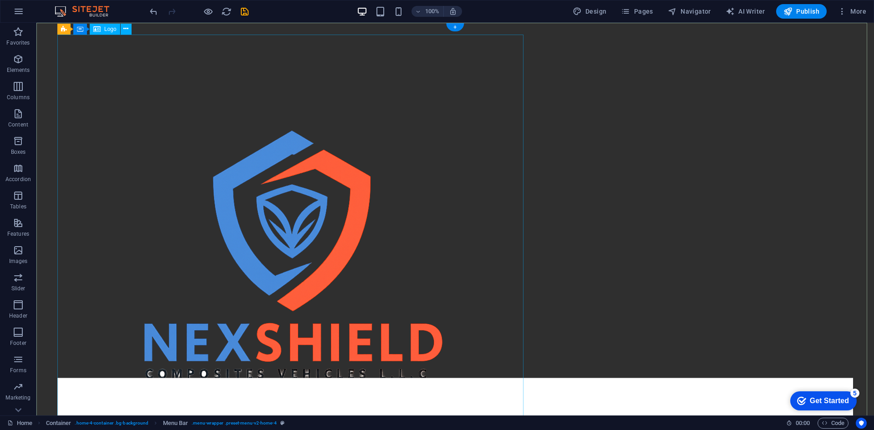
click at [284, 147] on div at bounding box center [454, 268] width 795 height 466
click at [293, 154] on div at bounding box center [454, 268] width 795 height 466
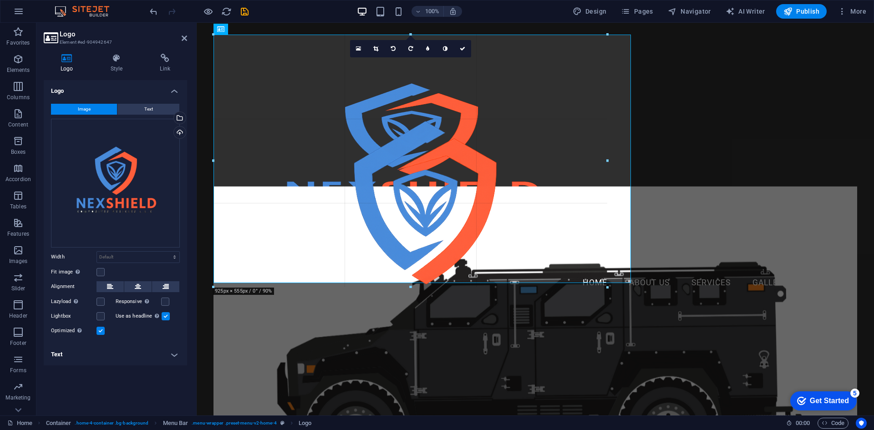
drag, startPoint x: 679, startPoint y: 34, endPoint x: 53, endPoint y: 238, distance: 659.1
type input "864"
select select "px"
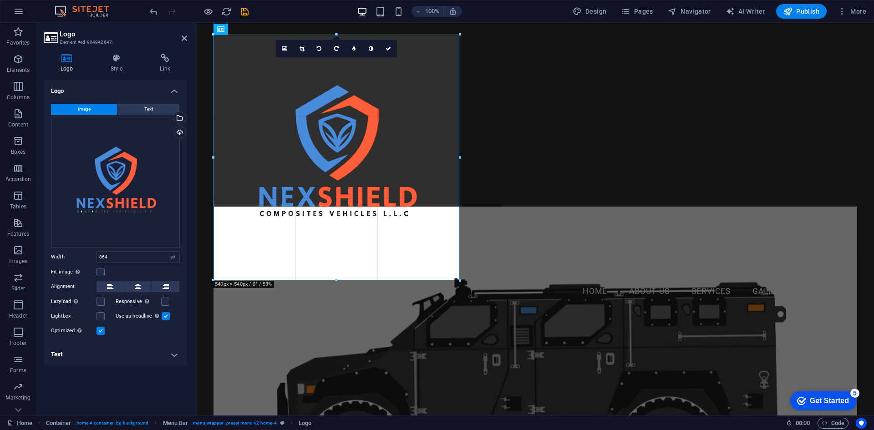
drag, startPoint x: 606, startPoint y: 35, endPoint x: 81, endPoint y: 156, distance: 538.7
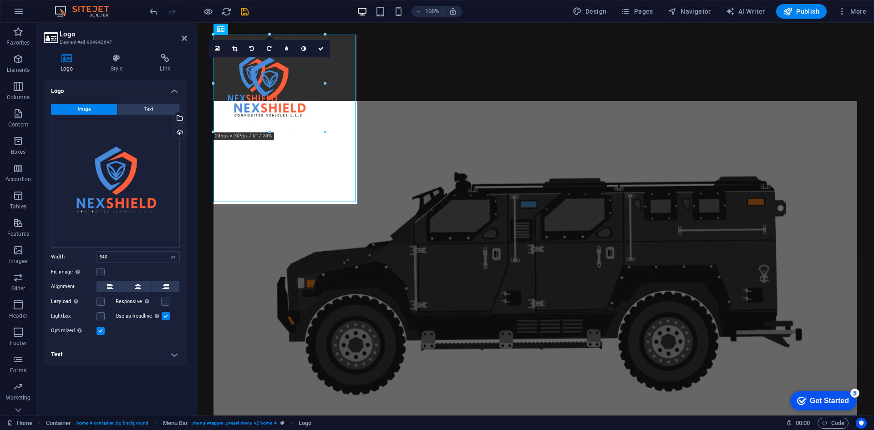
drag, startPoint x: 460, startPoint y: 281, endPoint x: 291, endPoint y: 73, distance: 267.8
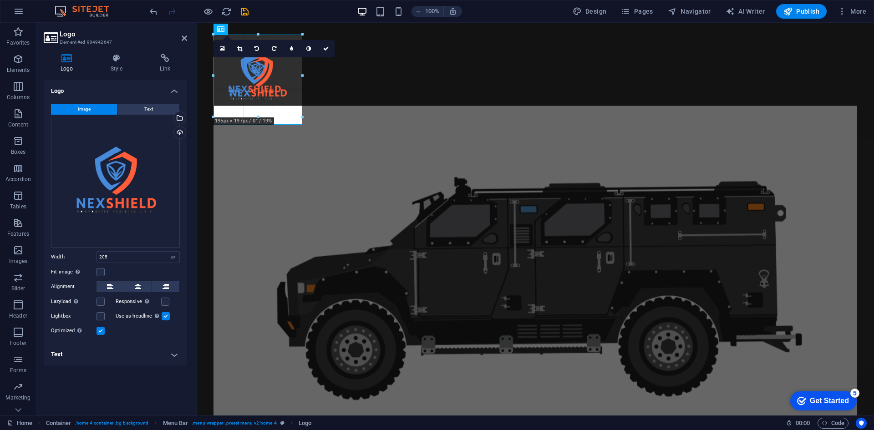
drag, startPoint x: 308, startPoint y: 129, endPoint x: 296, endPoint y: 114, distance: 19.1
type input "180"
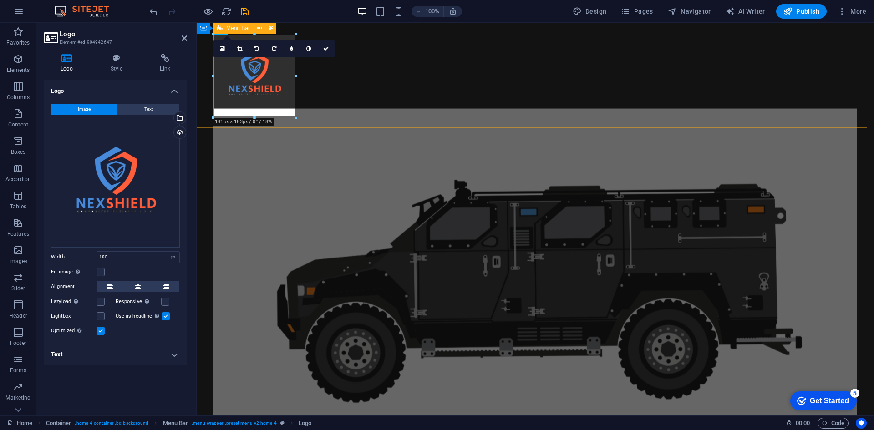
click at [349, 114] on div "Menu Home About Us Services Gallery Contact" at bounding box center [535, 87] width 677 height 128
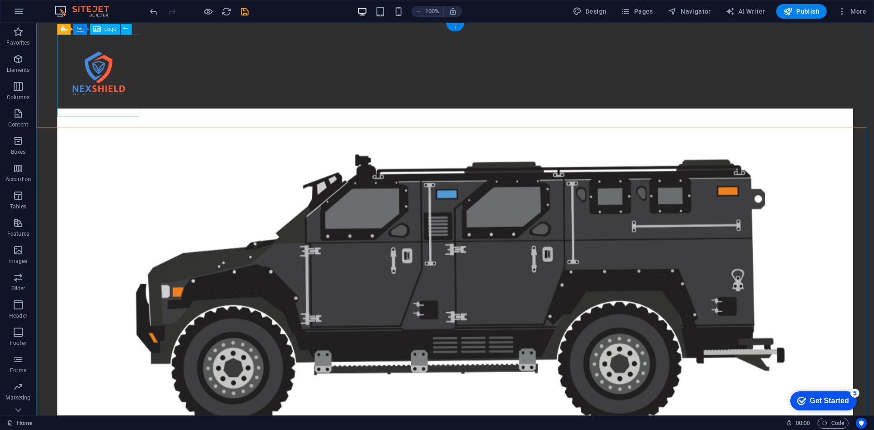
click at [111, 80] on div at bounding box center [454, 76] width 795 height 82
click at [139, 115] on div at bounding box center [454, 76] width 795 height 82
click at [125, 109] on div at bounding box center [454, 76] width 795 height 82
select select "px"
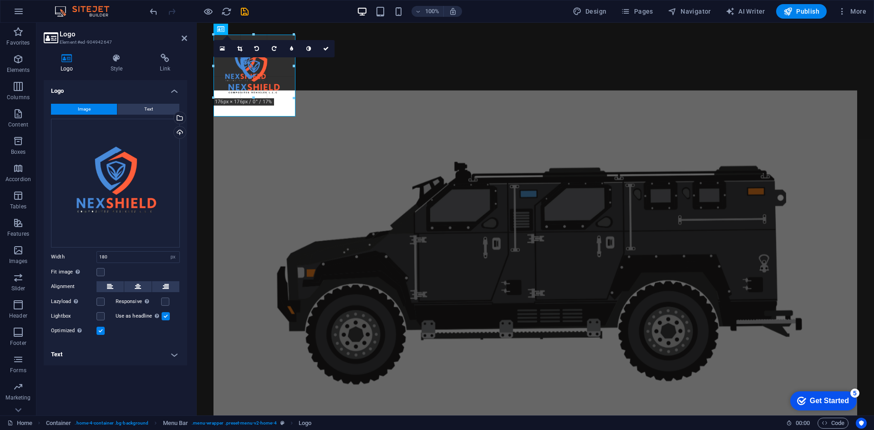
drag, startPoint x: 298, startPoint y: 118, endPoint x: 279, endPoint y: 97, distance: 28.0
type input "147"
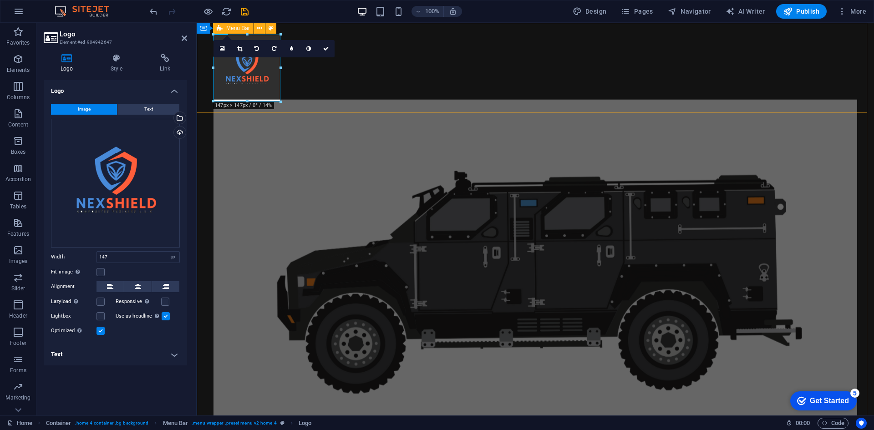
click at [346, 91] on div "Menu Home About Us Services Gallery Contact" at bounding box center [535, 79] width 677 height 113
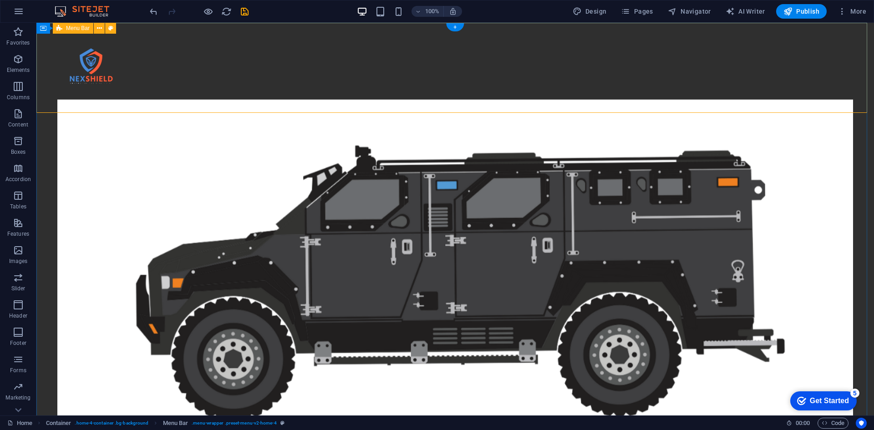
click at [276, 96] on div "Menu Home About Us Services Gallery Contact" at bounding box center [454, 79] width 837 height 113
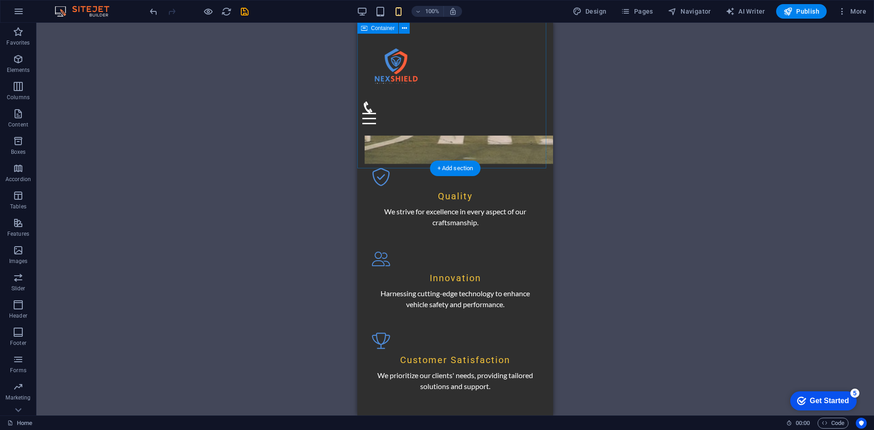
scroll to position [592, 0]
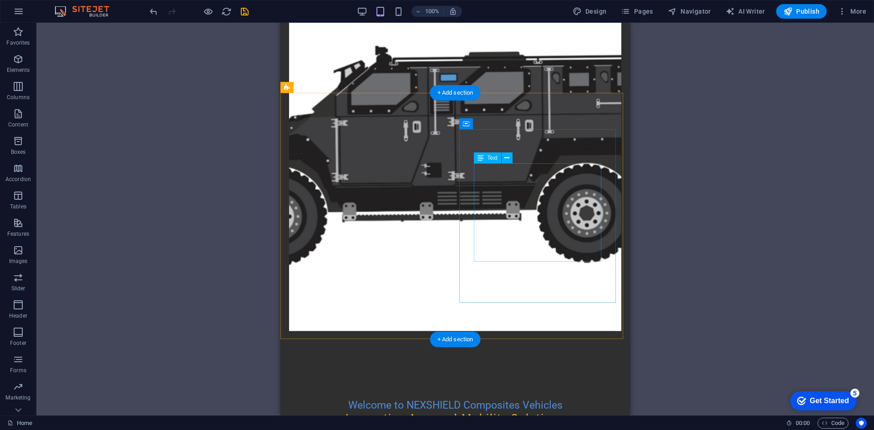
scroll to position [0, 0]
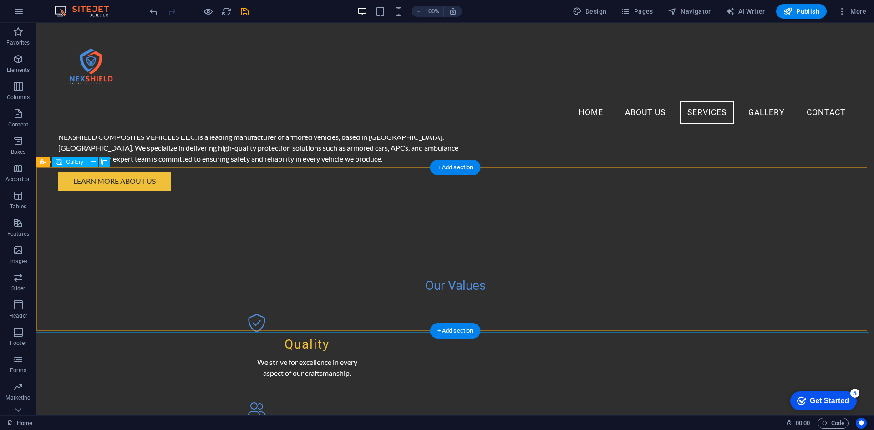
scroll to position [774, 0]
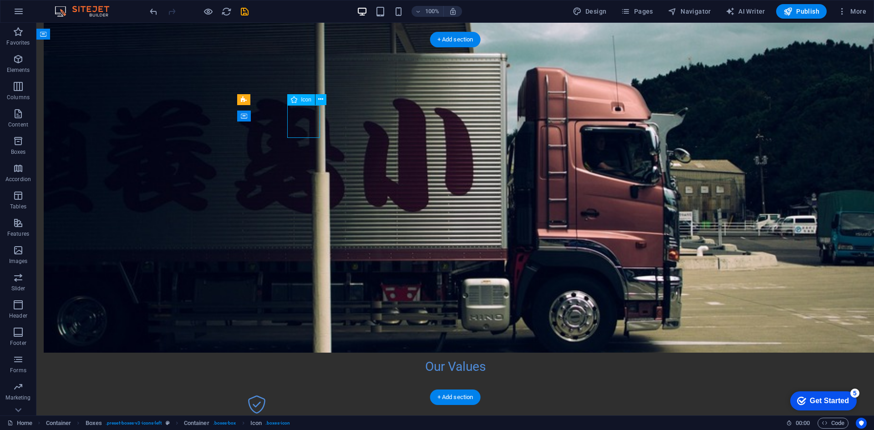
select select "xMidYMid"
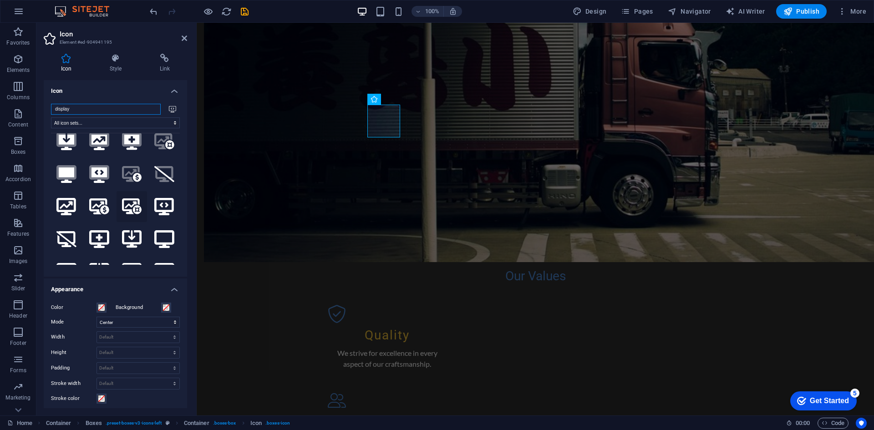
scroll to position [0, 0]
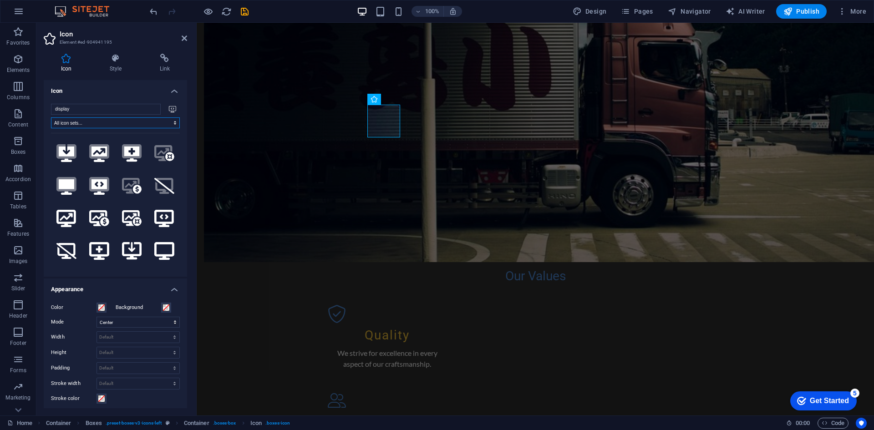
click at [161, 122] on select "All icon sets... IcoFont Ionicons FontAwesome Brands FontAwesome Duotone FontAw…" at bounding box center [115, 122] width 129 height 11
click at [119, 110] on input "display" at bounding box center [106, 109] width 110 height 11
click at [170, 109] on icon at bounding box center [172, 109] width 7 height 6
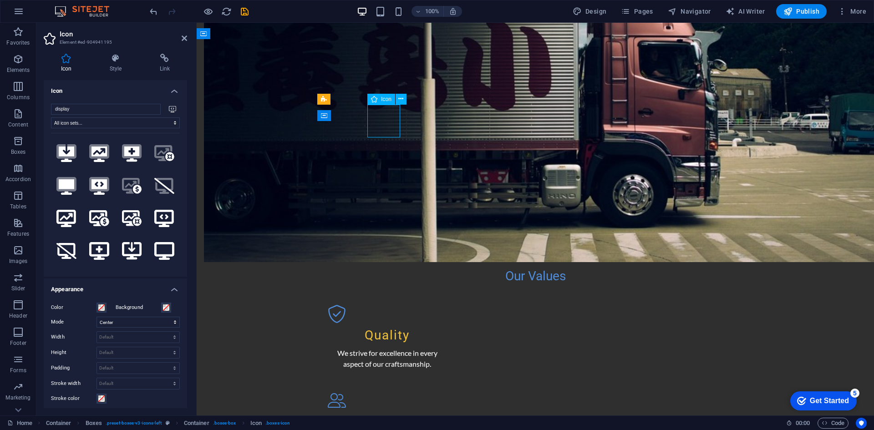
click at [117, 63] on h4 "Style" at bounding box center [117, 63] width 50 height 19
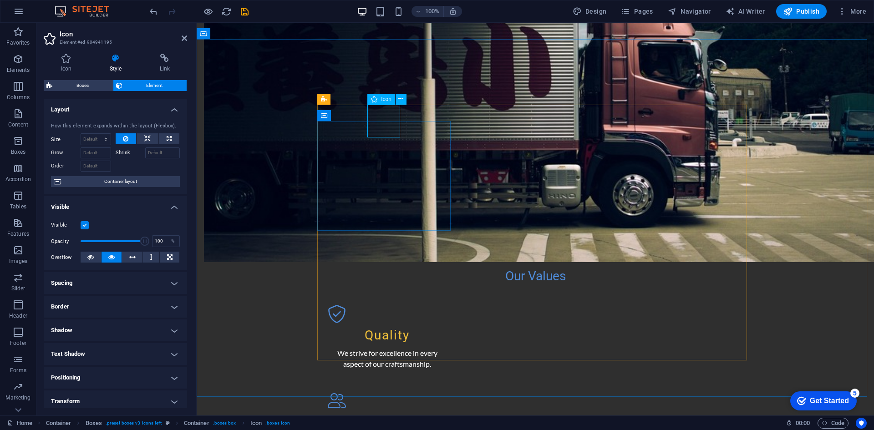
drag, startPoint x: 390, startPoint y: 121, endPoint x: 377, endPoint y: 116, distance: 14.1
click at [400, 98] on icon at bounding box center [400, 99] width 5 height 10
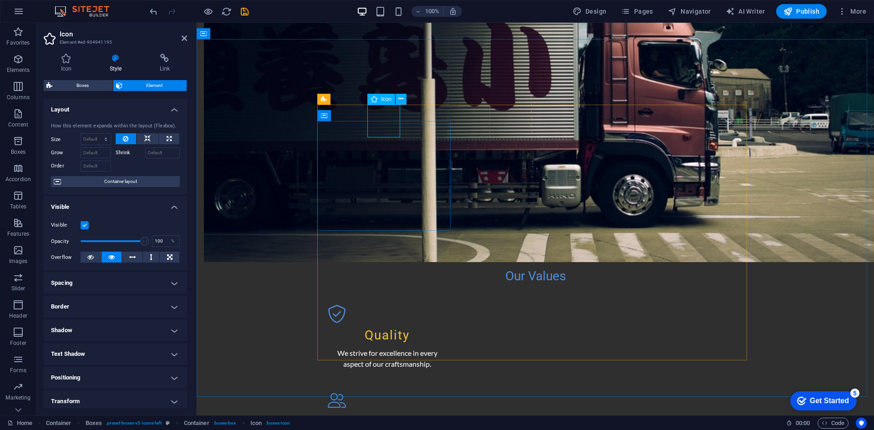
click at [162, 65] on h4 "Link" at bounding box center [164, 63] width 45 height 19
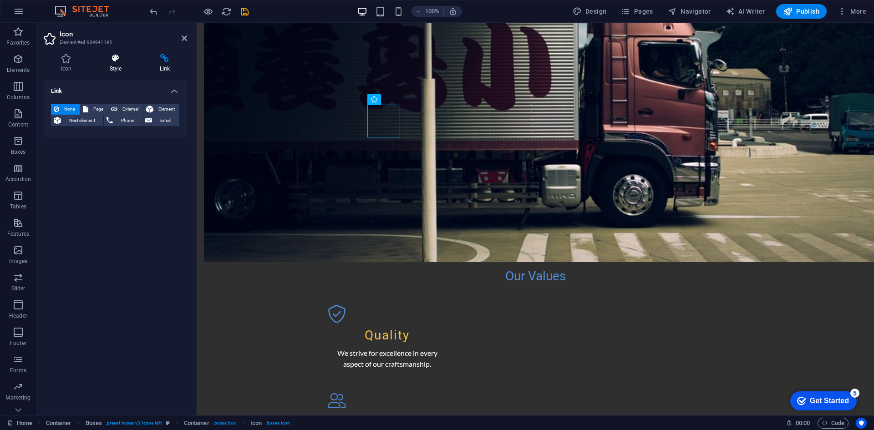
click at [121, 65] on h4 "Style" at bounding box center [117, 63] width 50 height 19
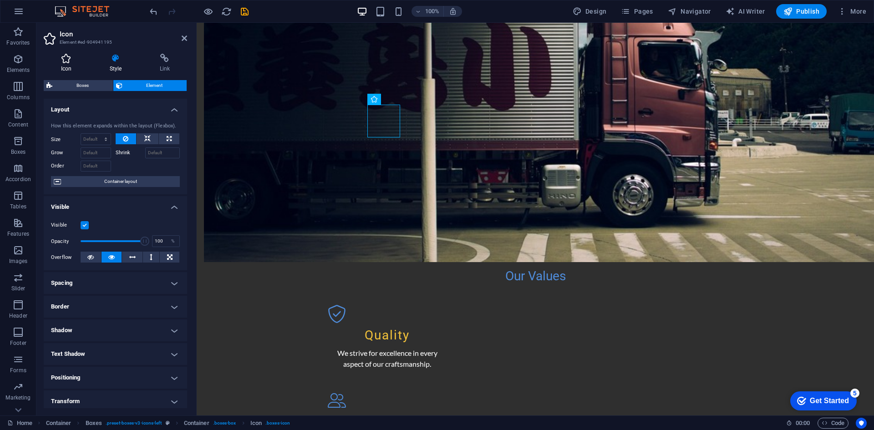
click at [66, 64] on h4 "Icon" at bounding box center [68, 63] width 49 height 19
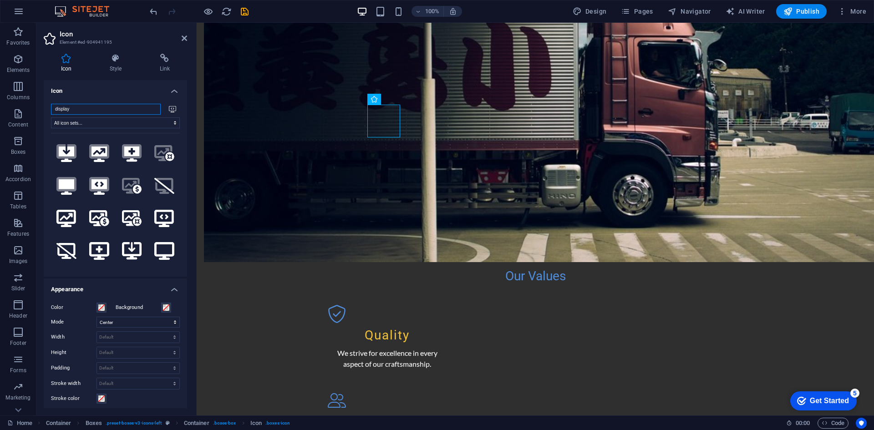
click at [92, 113] on input "display" at bounding box center [106, 109] width 110 height 11
click at [151, 111] on input "display" at bounding box center [106, 109] width 110 height 11
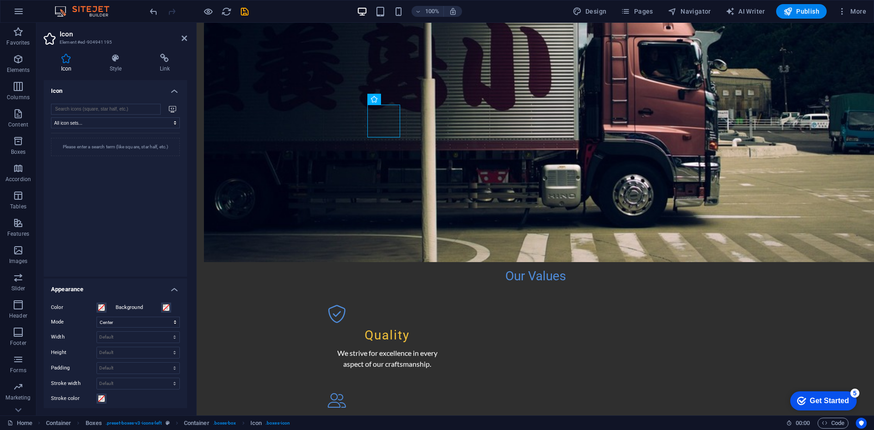
click at [105, 154] on div "Please enter a search term (like square, star half, etc.)" at bounding box center [115, 147] width 129 height 18
click at [139, 210] on div "Please enter a search term (like square, star half, etc.)" at bounding box center [115, 199] width 129 height 132
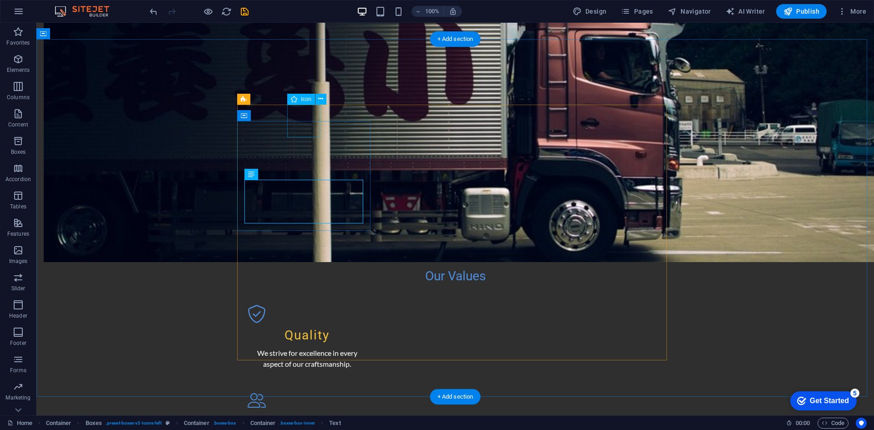
select select "xMidYMid"
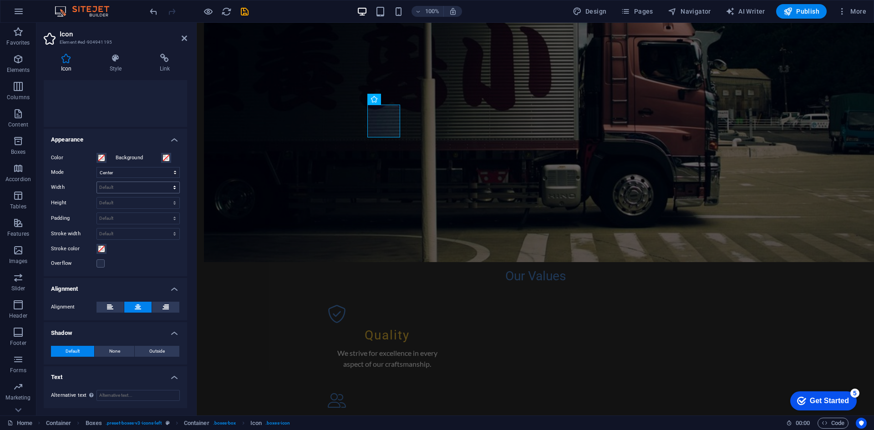
scroll to position [154, 0]
click at [399, 99] on icon at bounding box center [400, 99] width 5 height 10
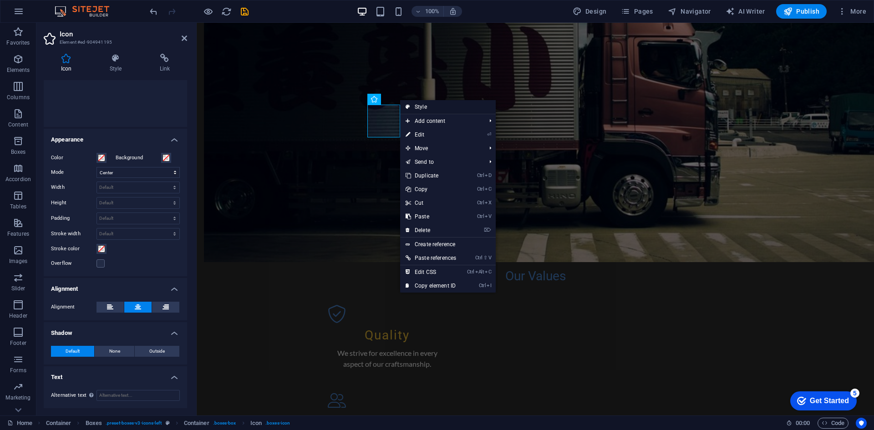
click at [429, 106] on link "Style" at bounding box center [448, 107] width 96 height 14
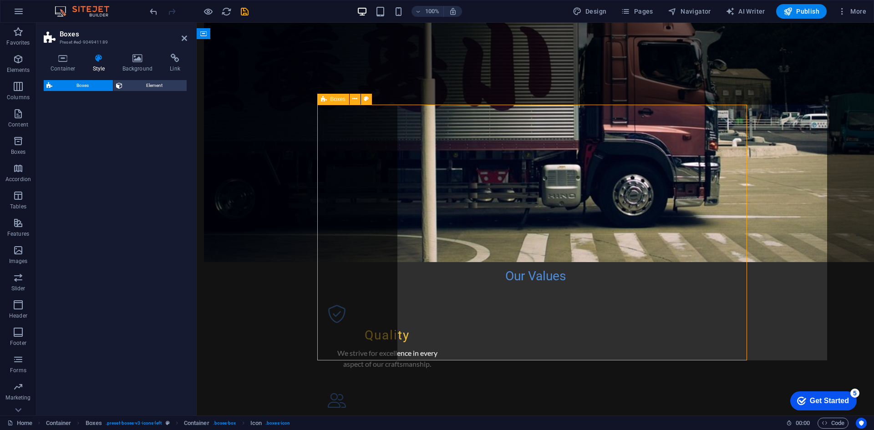
select select "rem"
select select "preset-boxes-v3-icons-left"
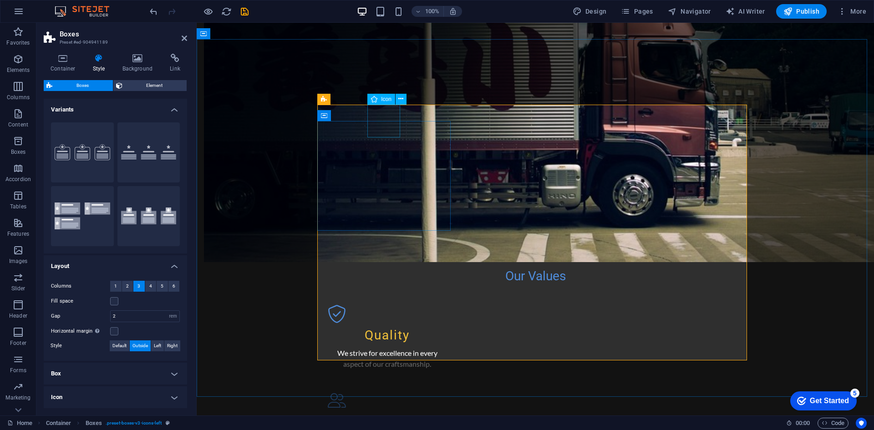
select select "xMidYMid"
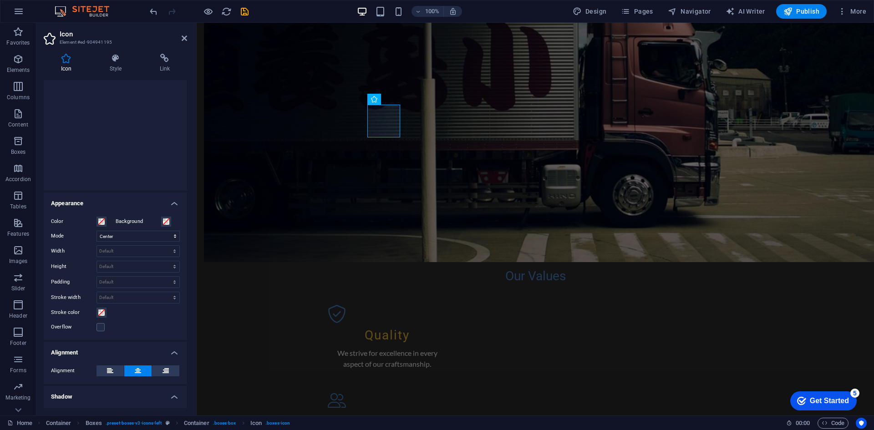
scroll to position [0, 0]
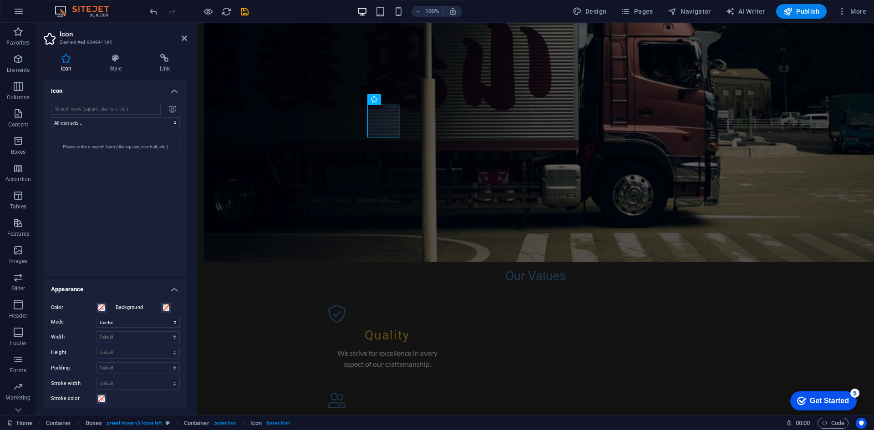
click at [146, 147] on div "Please enter a search term (like square, star half, etc.)" at bounding box center [115, 147] width 129 height 18
click at [172, 105] on div at bounding box center [172, 109] width 15 height 11
click at [123, 66] on h4 "Style" at bounding box center [117, 63] width 50 height 19
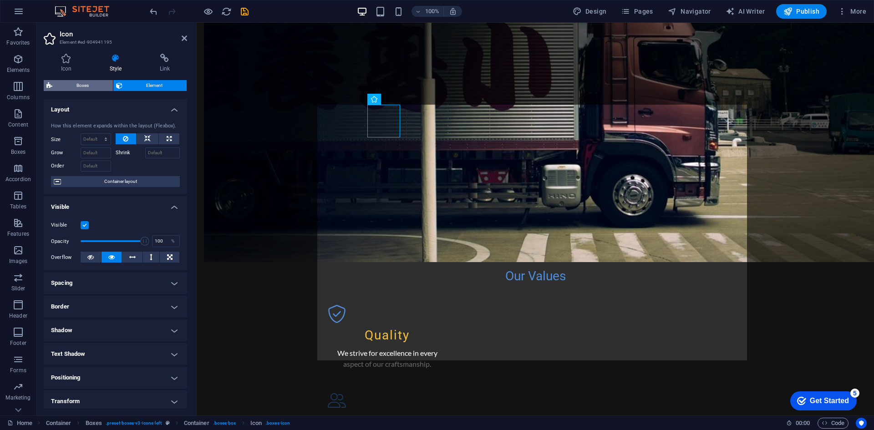
click at [92, 84] on span "Boxes" at bounding box center [82, 85] width 55 height 11
select select "rem"
select select "preset-boxes-v3-icons-left"
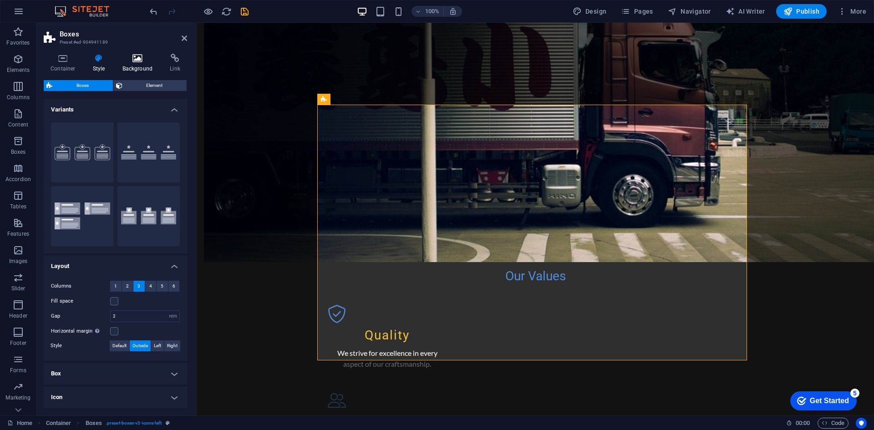
click at [143, 64] on h4 "Background" at bounding box center [140, 63] width 48 height 19
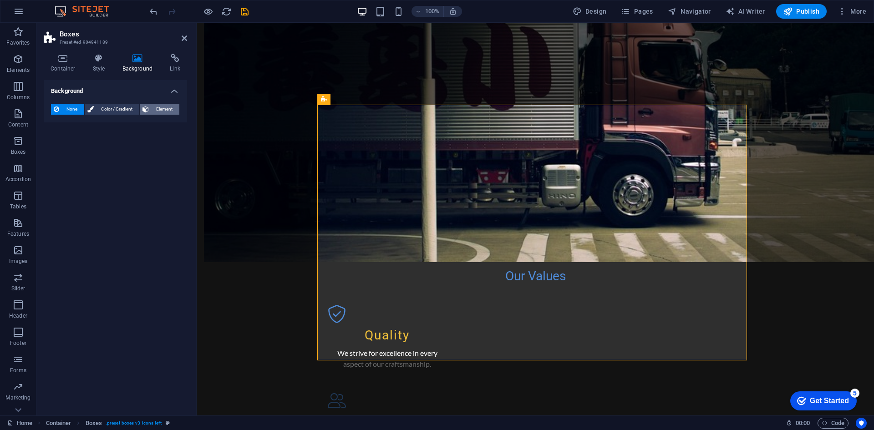
click at [146, 112] on icon at bounding box center [145, 109] width 6 height 11
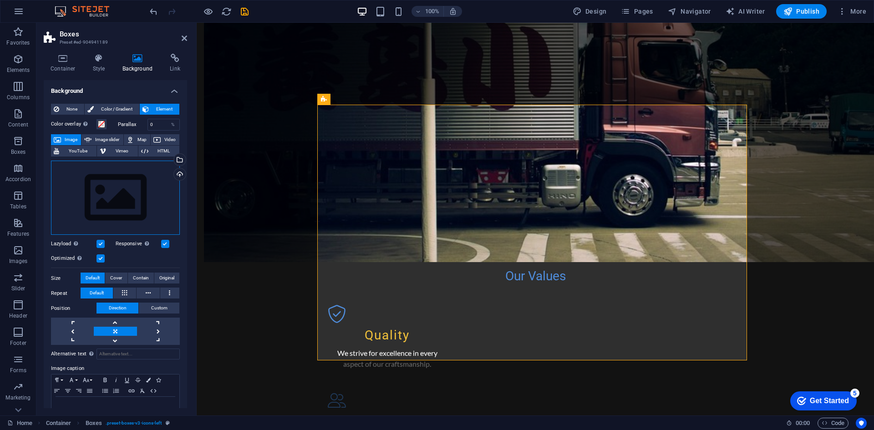
click at [126, 210] on div "Drag files here, click to choose files or select files from Files or our free s…" at bounding box center [115, 198] width 129 height 75
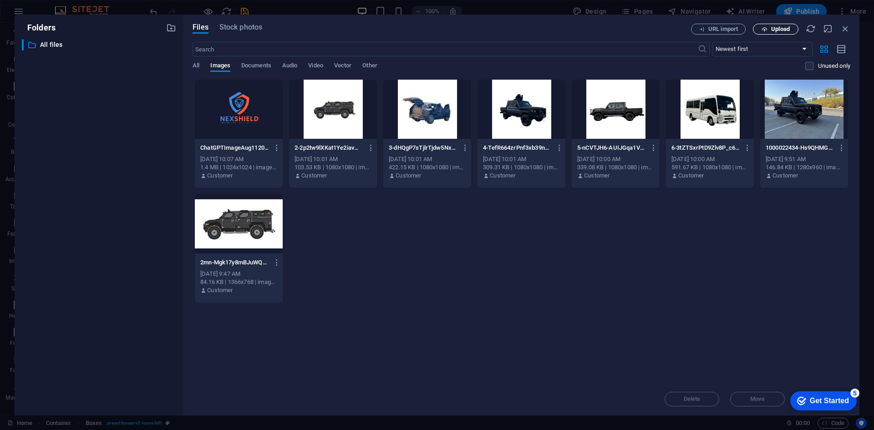
click at [783, 30] on span "Upload" at bounding box center [780, 28] width 19 height 5
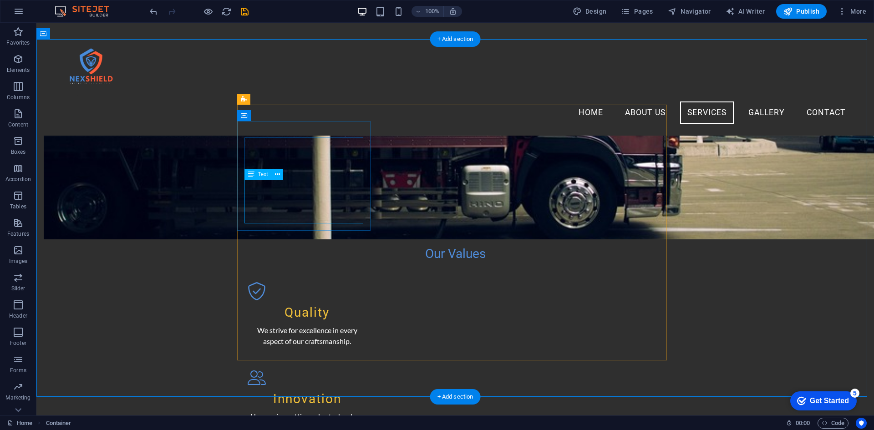
scroll to position [592, 0]
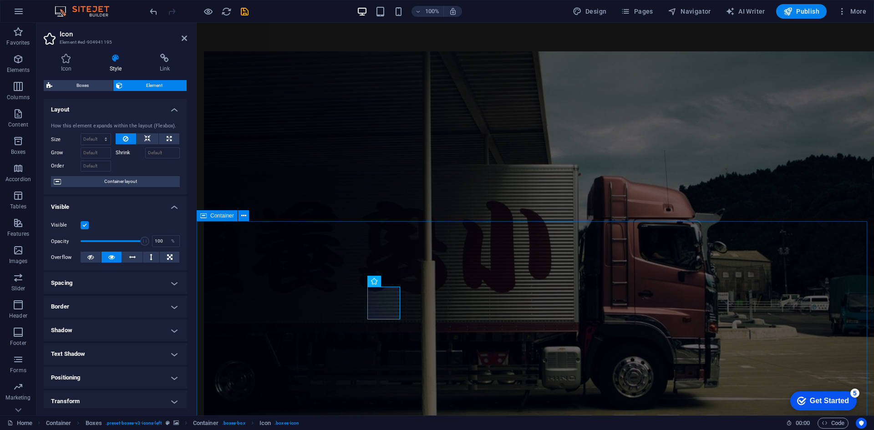
scroll to position [77, 0]
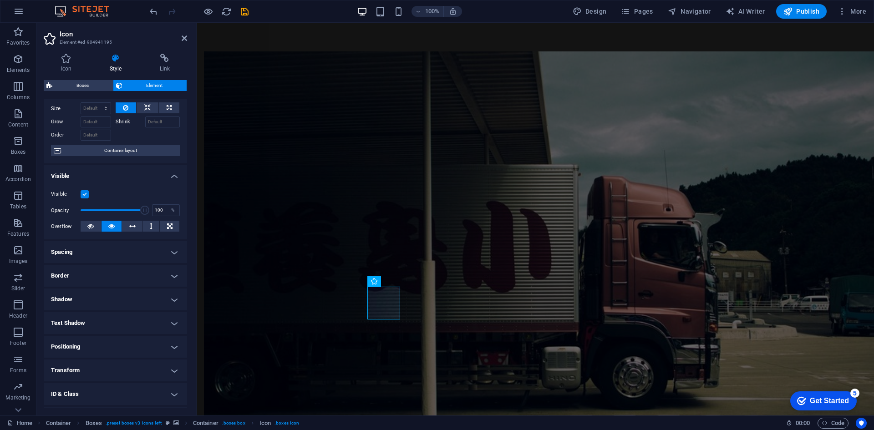
scroll to position [0, 0]
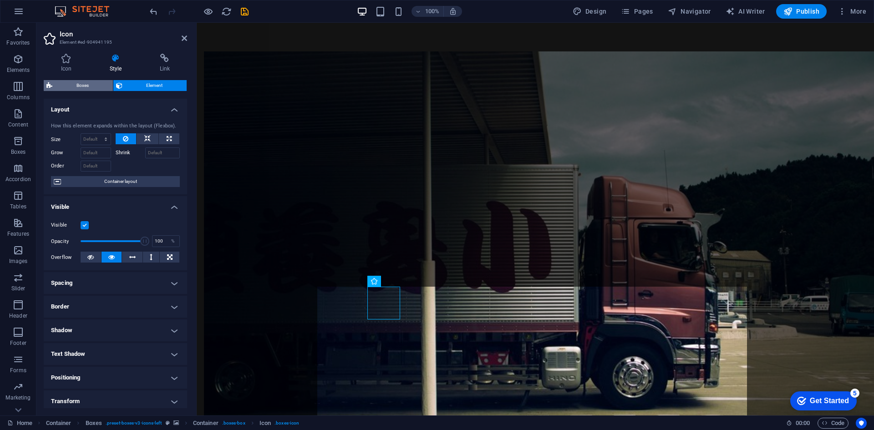
click at [93, 86] on span "Boxes" at bounding box center [82, 85] width 55 height 11
select select "rem"
select select "preset-boxes-v3-icons-left"
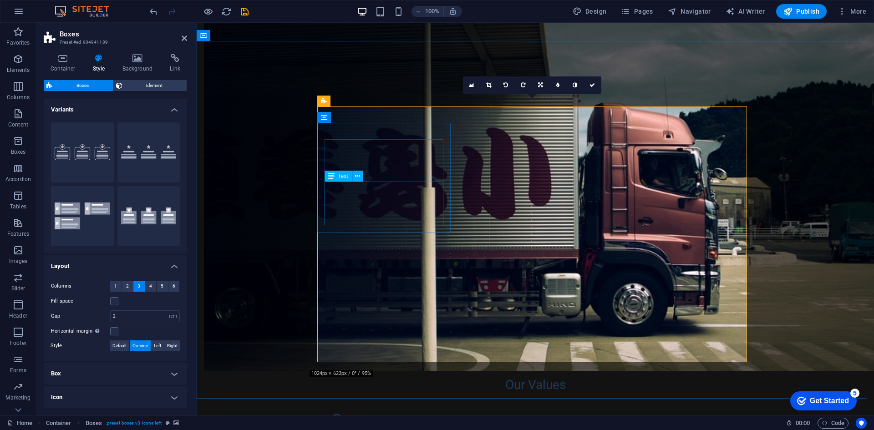
scroll to position [910, 0]
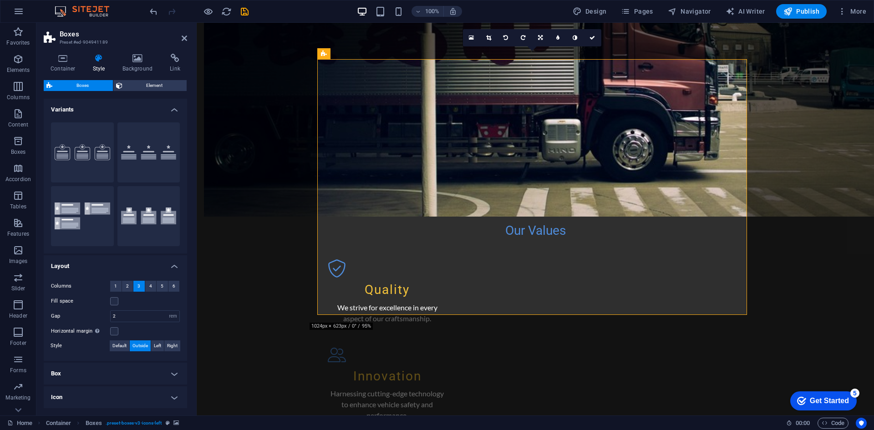
drag, startPoint x: 477, startPoint y: 203, endPoint x: 427, endPoint y: 197, distance: 50.1
drag, startPoint x: 465, startPoint y: 203, endPoint x: 463, endPoint y: 227, distance: 23.3
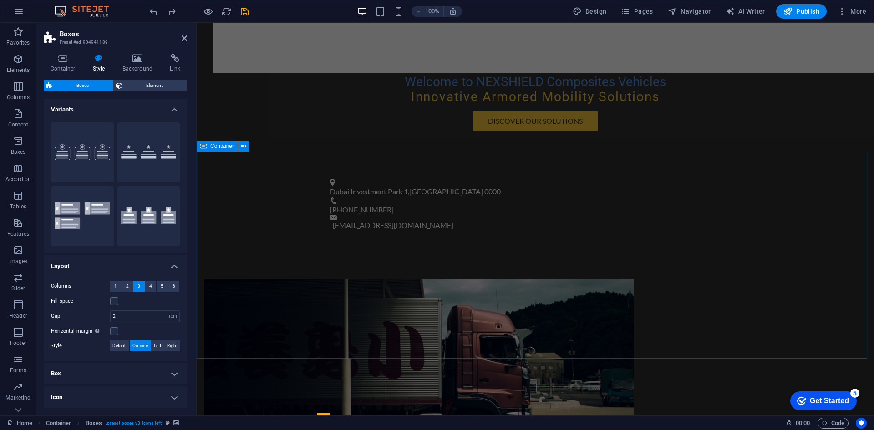
scroll to position [683, 0]
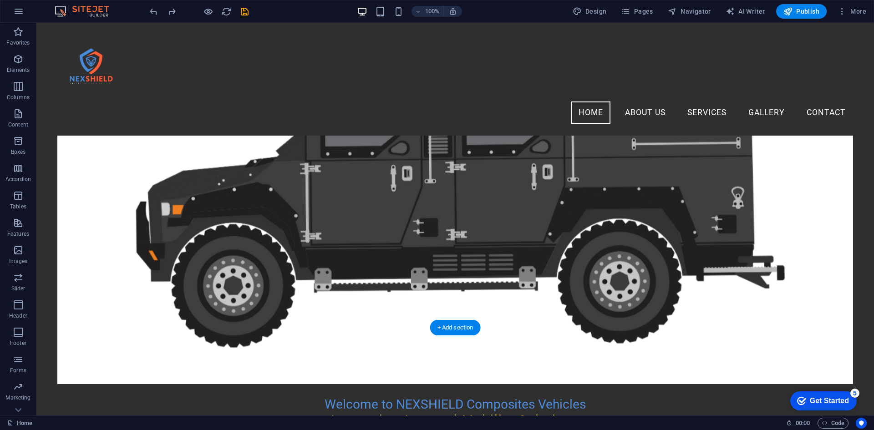
scroll to position [0, 0]
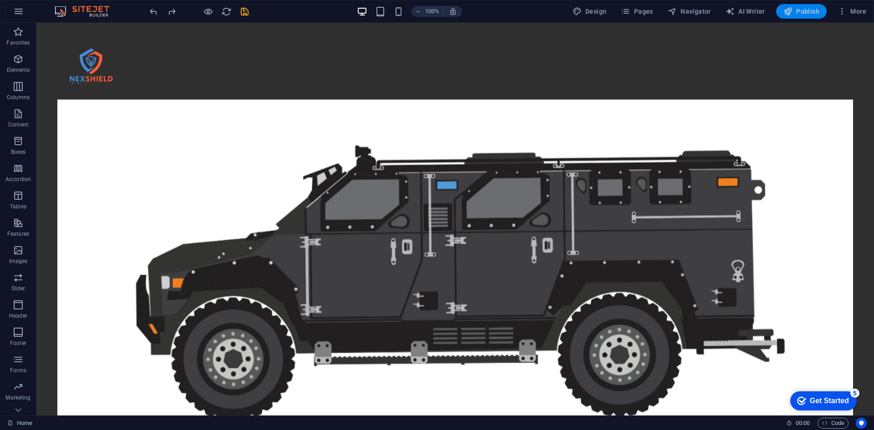
click at [794, 16] on button "Publish" at bounding box center [801, 11] width 51 height 15
